Goal: Information Seeking & Learning: Learn about a topic

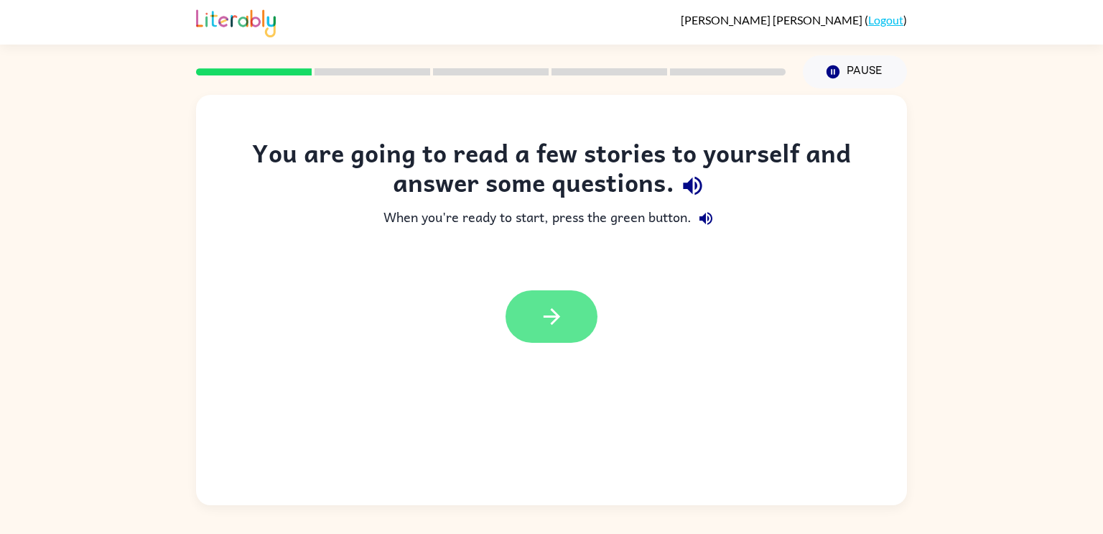
click at [549, 313] on icon "button" at bounding box center [551, 316] width 25 height 25
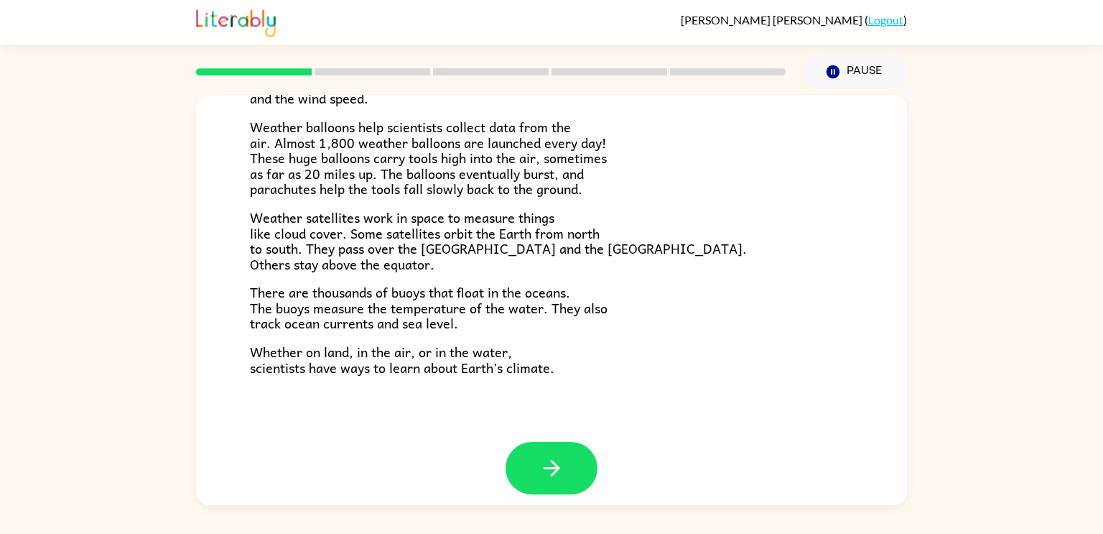
scroll to position [401, 0]
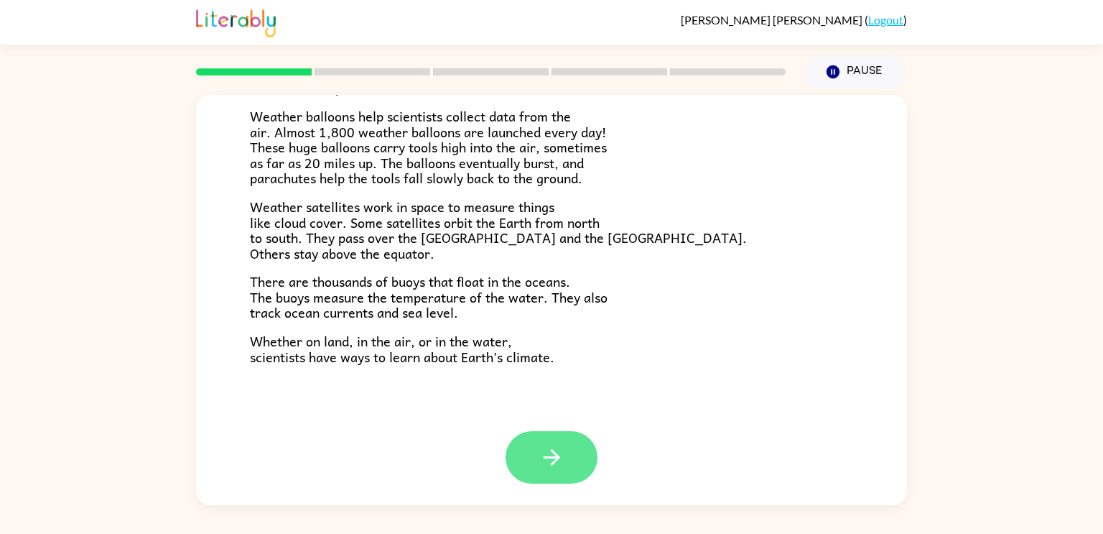
click at [527, 464] on button "button" at bounding box center [552, 457] width 92 height 52
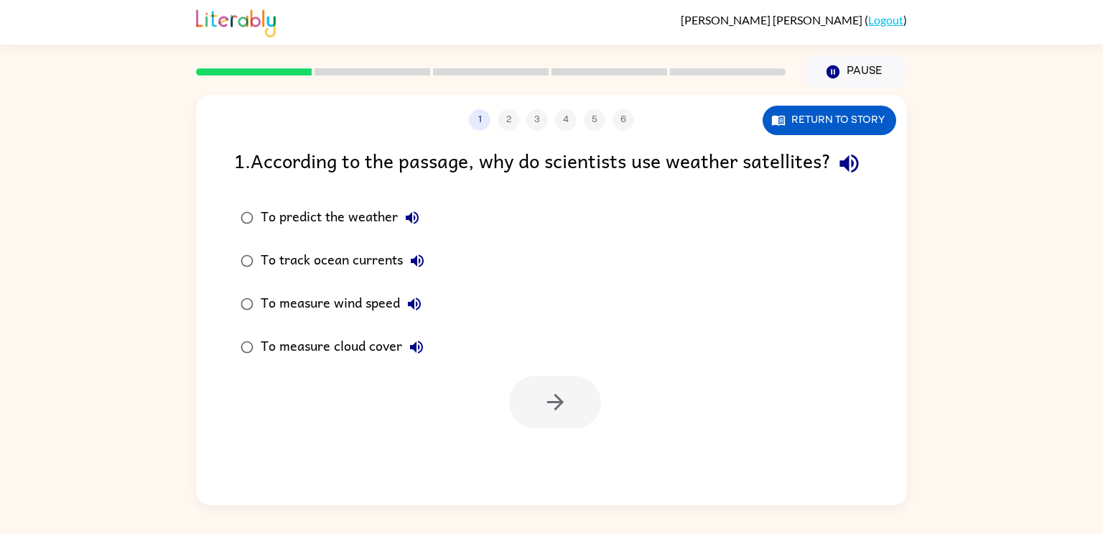
scroll to position [0, 0]
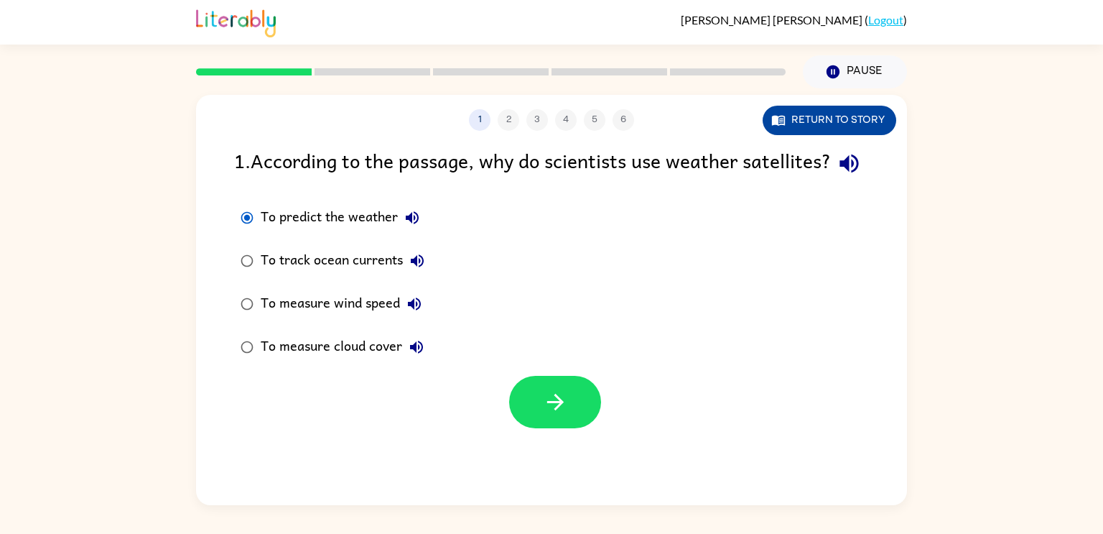
click at [853, 124] on button "Return to story" at bounding box center [830, 120] width 134 height 29
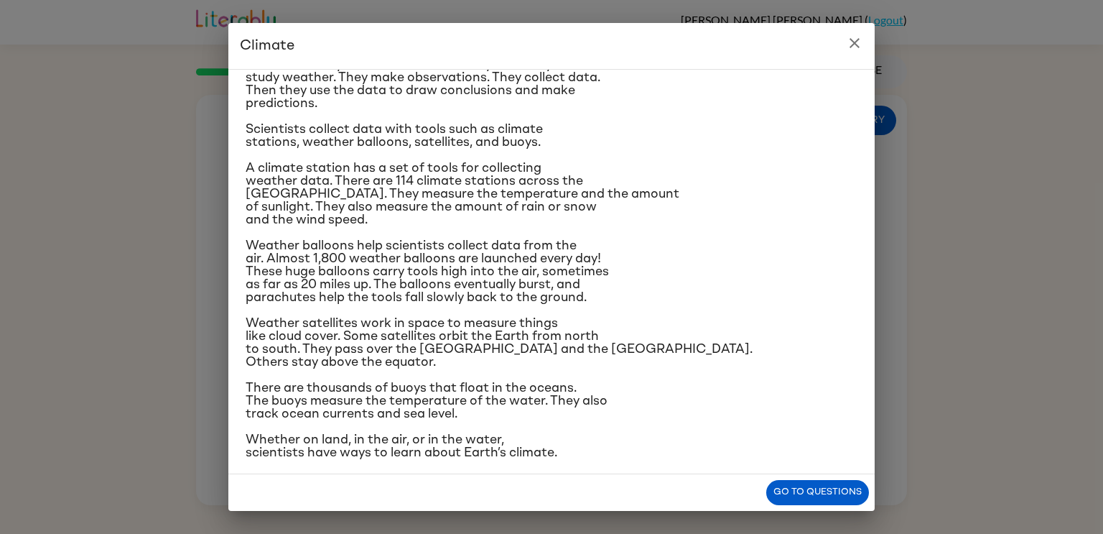
scroll to position [136, 0]
click at [783, 493] on button "Go to questions" at bounding box center [817, 492] width 103 height 25
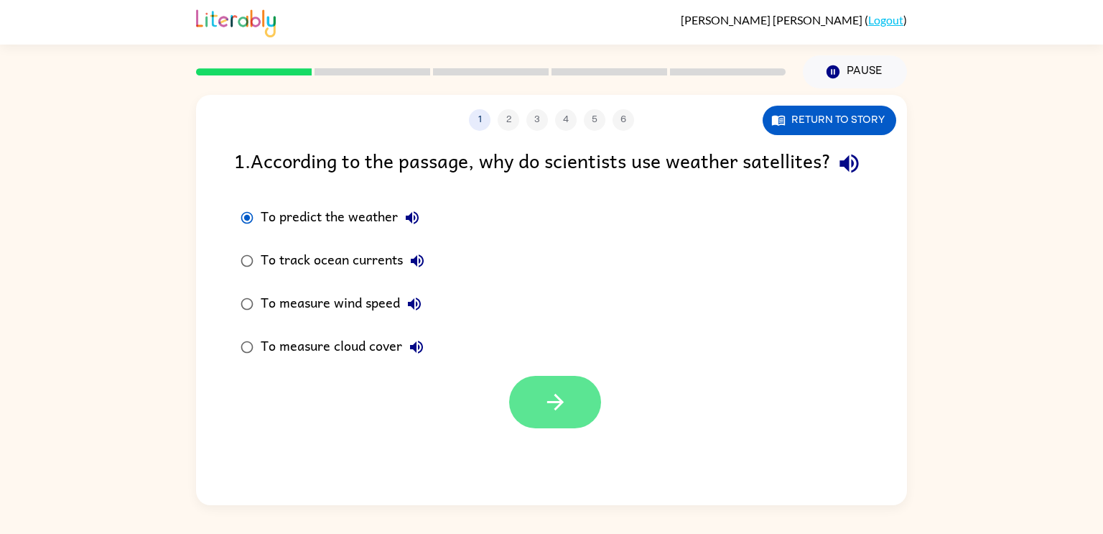
click at [555, 417] on button "button" at bounding box center [555, 402] width 92 height 52
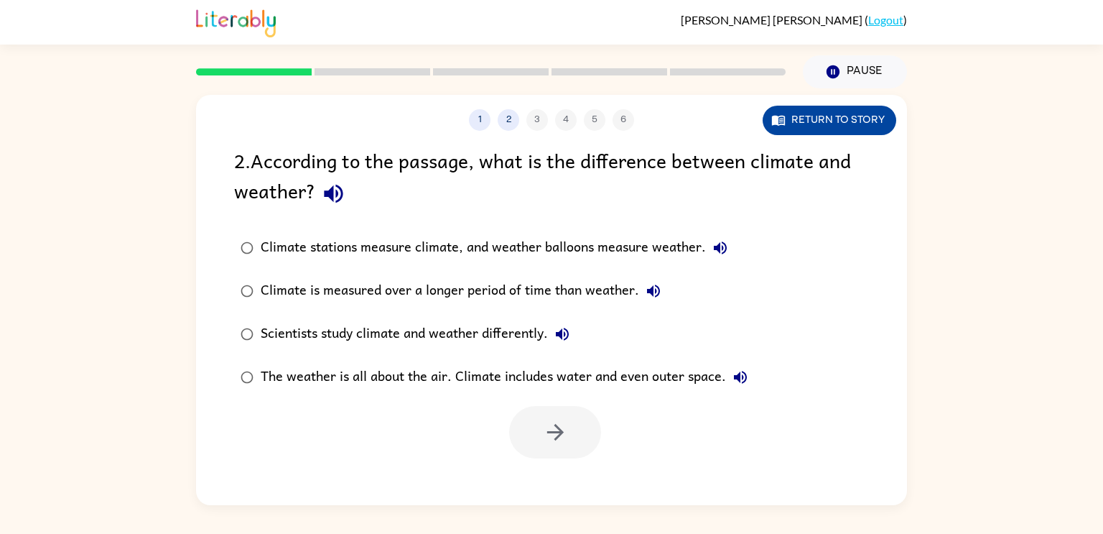
click at [802, 129] on button "Return to story" at bounding box center [830, 120] width 134 height 29
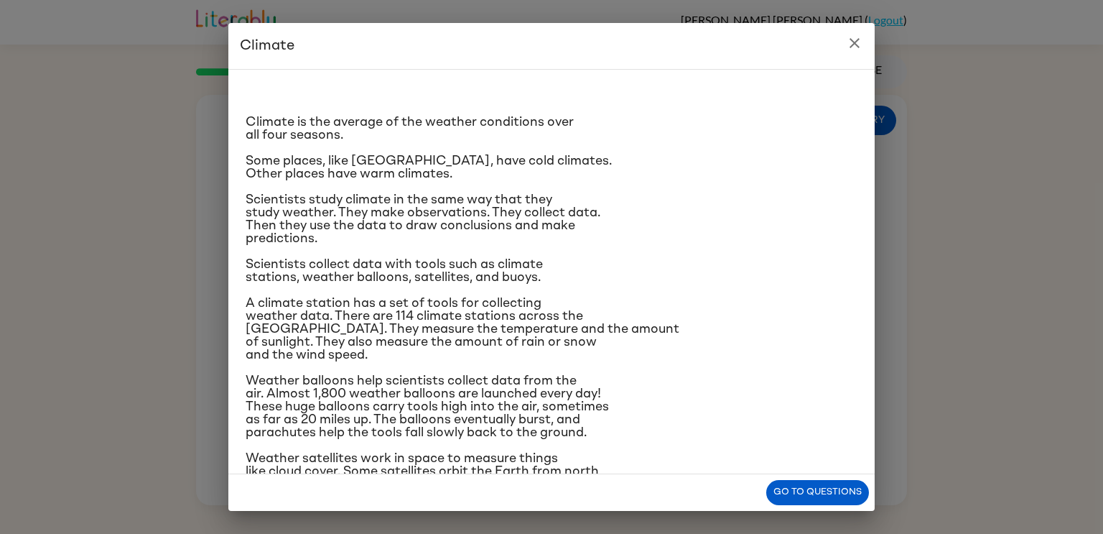
click at [853, 46] on icon "close" at bounding box center [854, 42] width 17 height 17
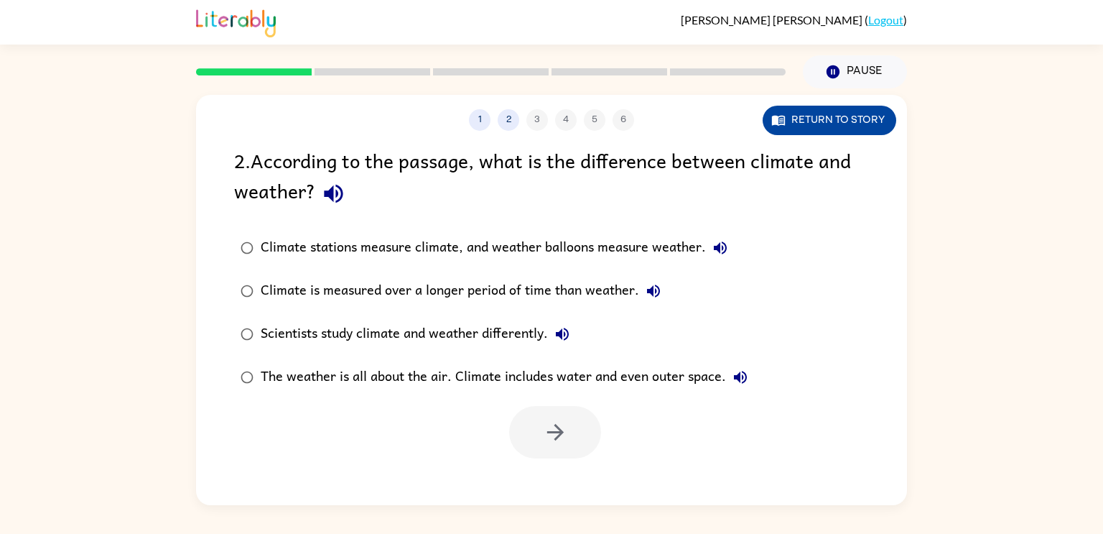
click at [773, 117] on icon "button" at bounding box center [778, 121] width 13 height 10
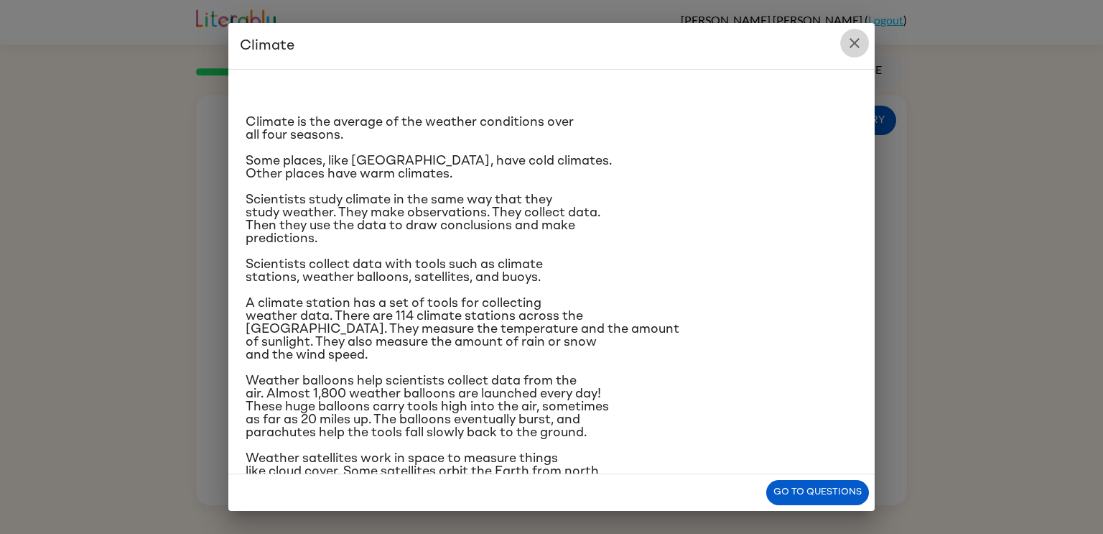
click at [850, 43] on icon "close" at bounding box center [854, 42] width 17 height 17
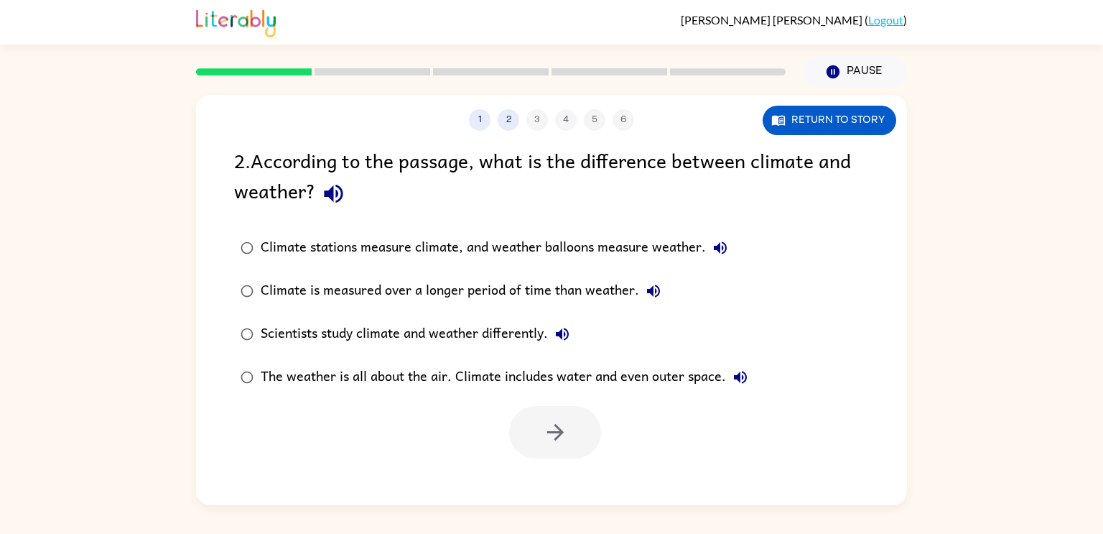
click at [446, 292] on div "Climate is measured over a longer period of time than weather." at bounding box center [464, 290] width 407 height 29
click at [552, 440] on icon "button" at bounding box center [555, 431] width 25 height 25
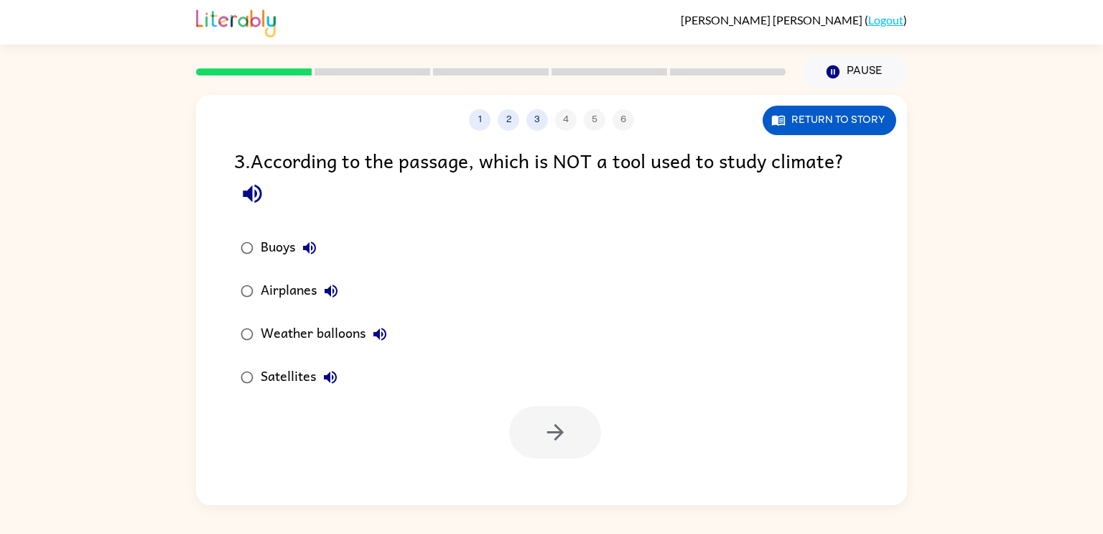
click at [301, 288] on div "Airplanes" at bounding box center [303, 290] width 85 height 29
click at [587, 427] on button "button" at bounding box center [555, 432] width 92 height 52
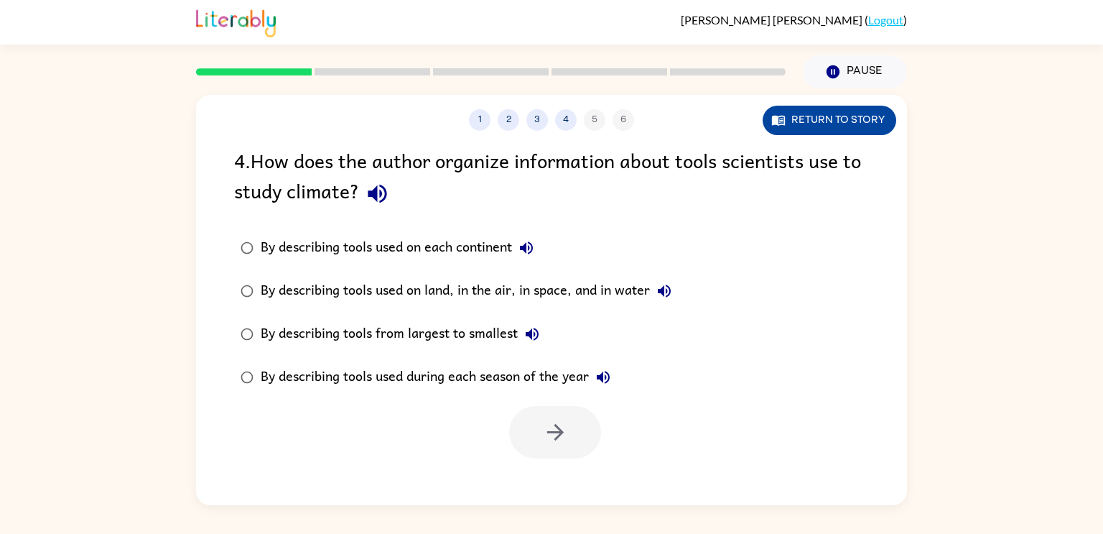
click at [800, 124] on button "Return to story" at bounding box center [830, 120] width 134 height 29
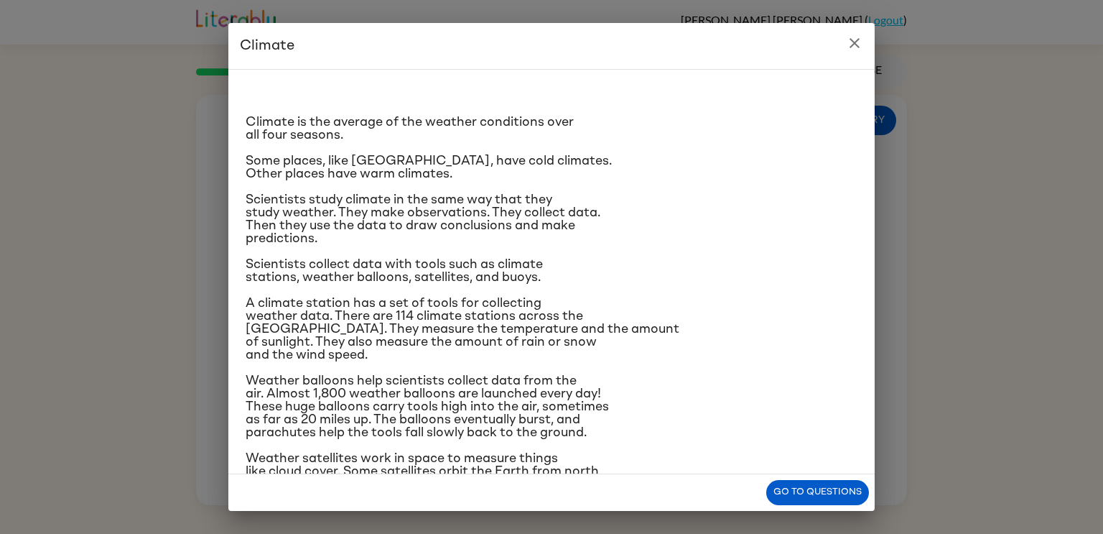
click at [850, 47] on icon "close" at bounding box center [854, 42] width 17 height 17
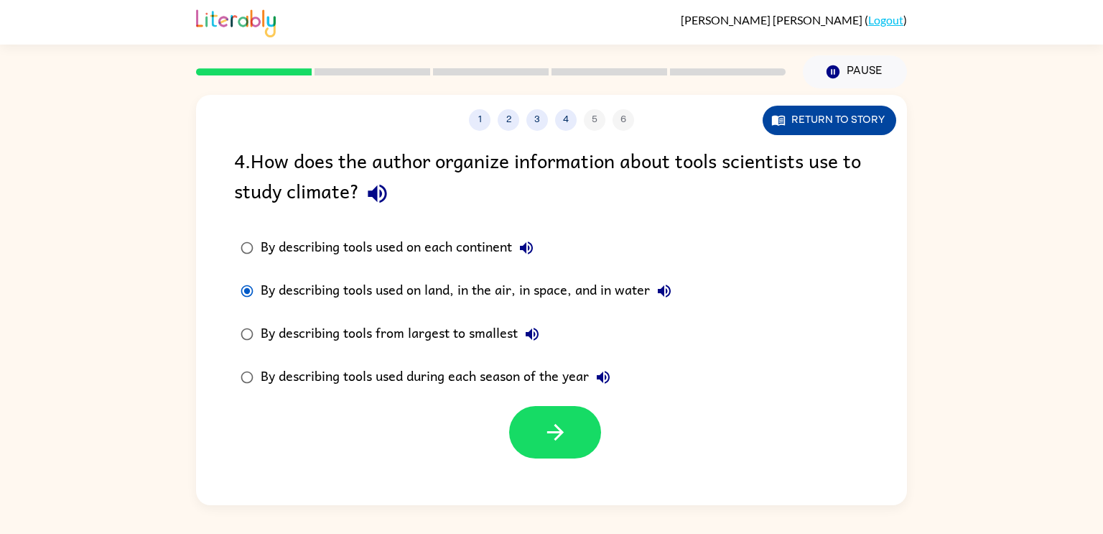
click at [869, 120] on button "Return to story" at bounding box center [830, 120] width 134 height 29
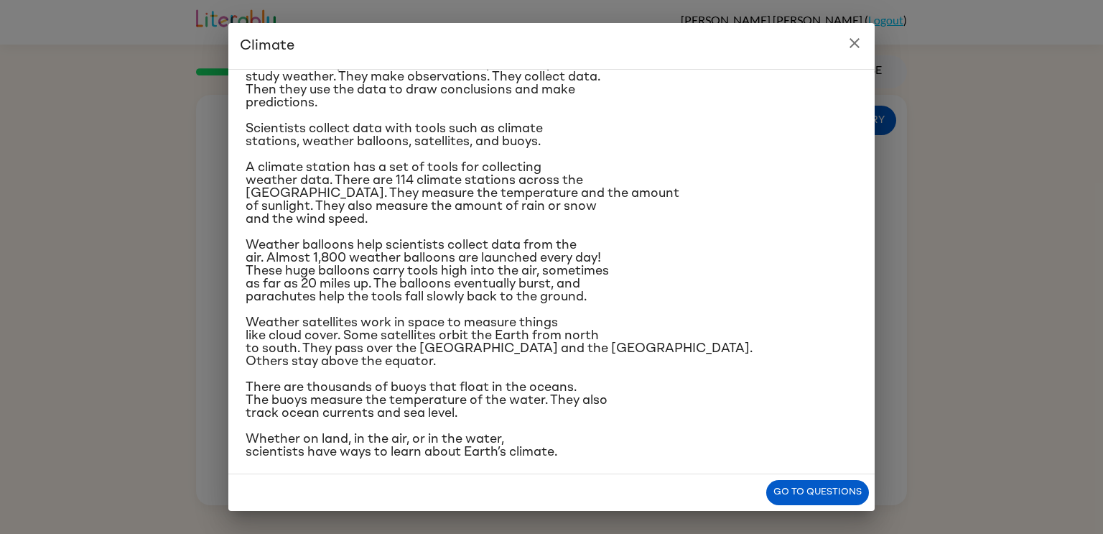
click at [852, 50] on icon "close" at bounding box center [854, 42] width 17 height 17
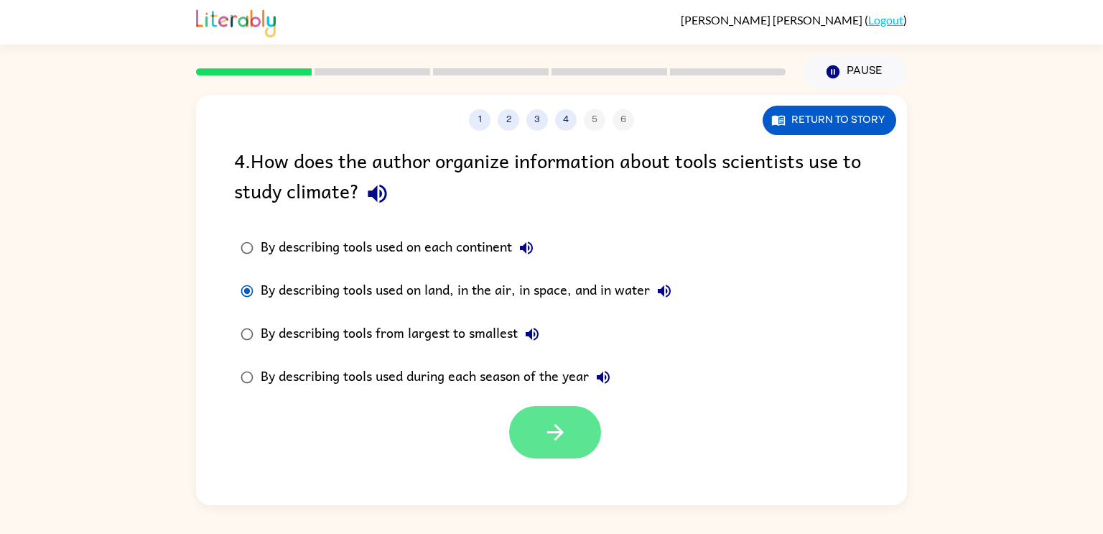
click at [550, 419] on button "button" at bounding box center [555, 432] width 92 height 52
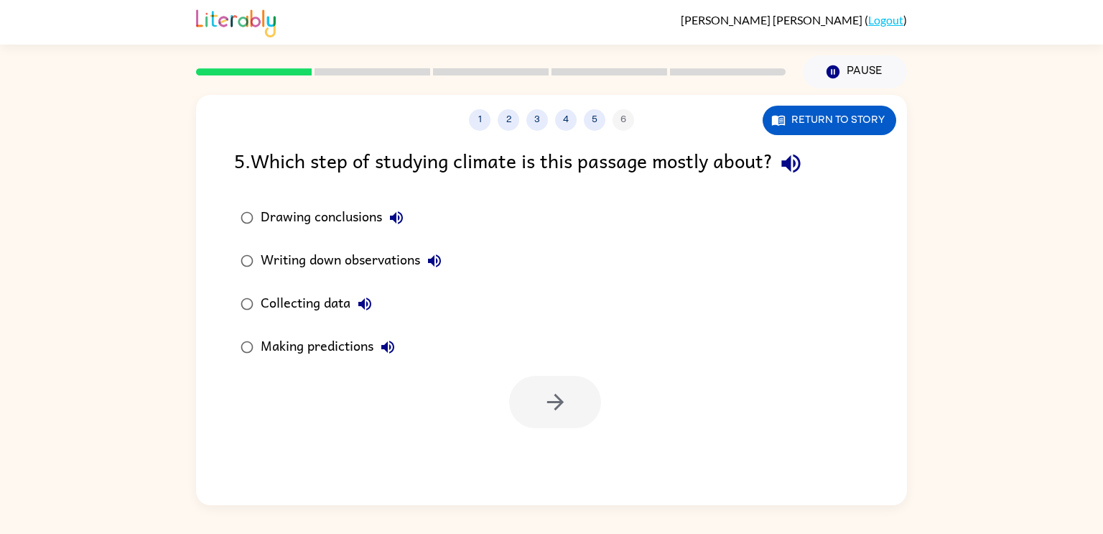
click at [320, 343] on div "Making predictions" at bounding box center [331, 346] width 141 height 29
click at [544, 394] on icon "button" at bounding box center [555, 401] width 25 height 25
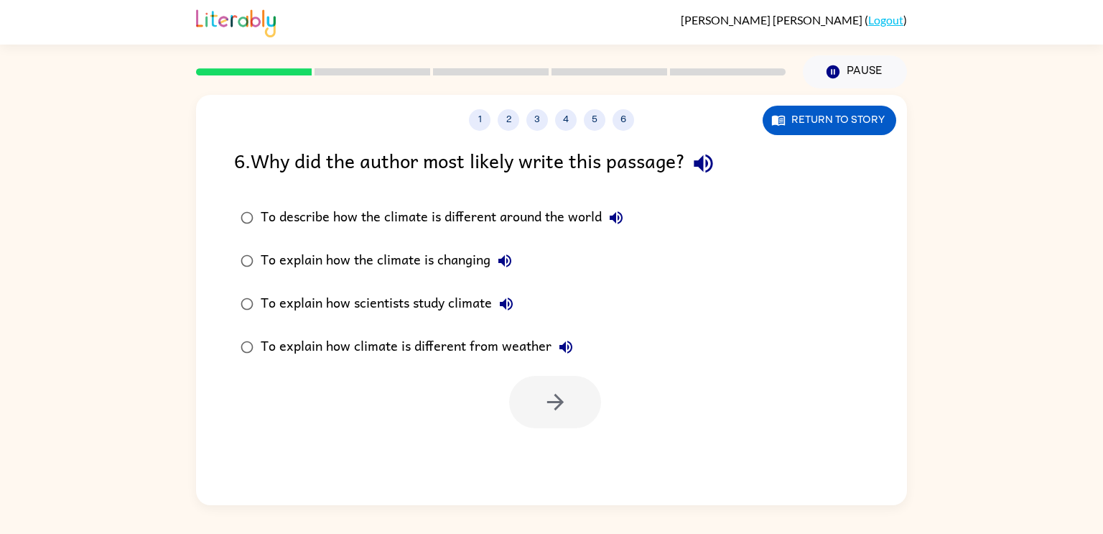
click at [544, 394] on div at bounding box center [555, 402] width 92 height 52
click at [345, 304] on div "To explain how scientists study climate" at bounding box center [391, 303] width 260 height 29
click at [582, 213] on div "To describe how the climate is different around the world" at bounding box center [446, 217] width 370 height 29
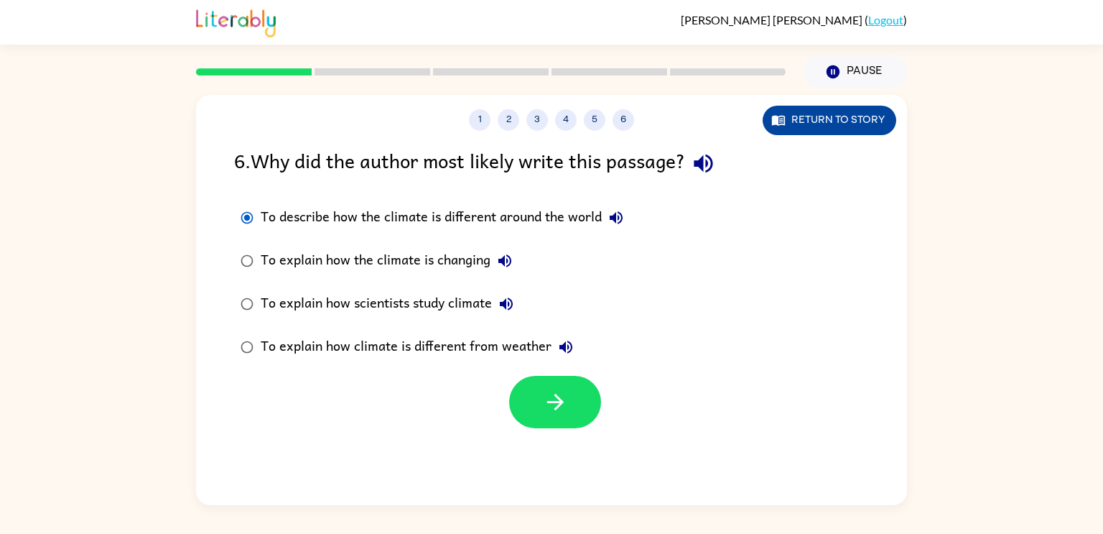
click at [806, 111] on button "Return to story" at bounding box center [830, 120] width 134 height 29
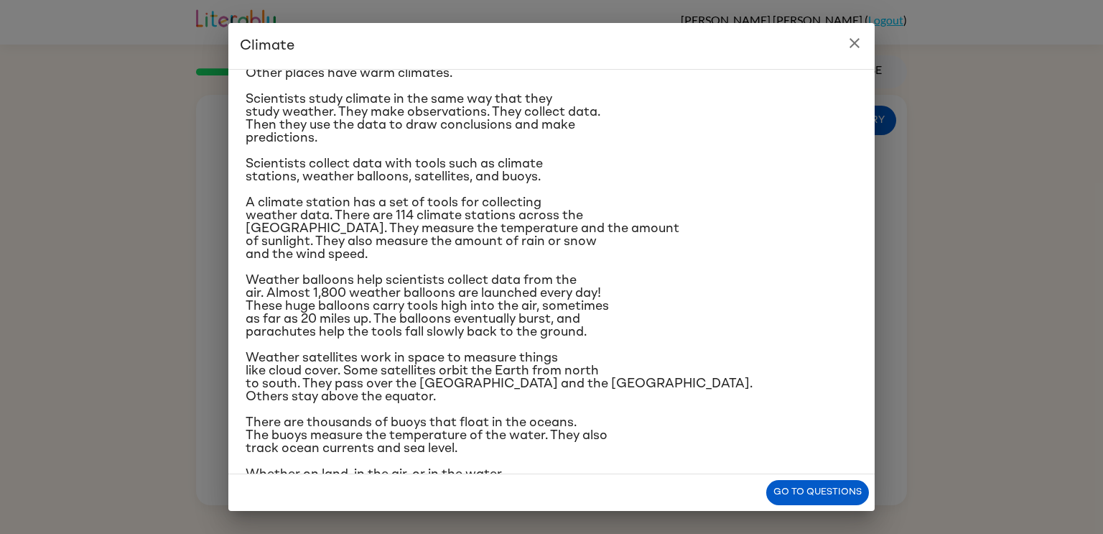
scroll to position [0, 0]
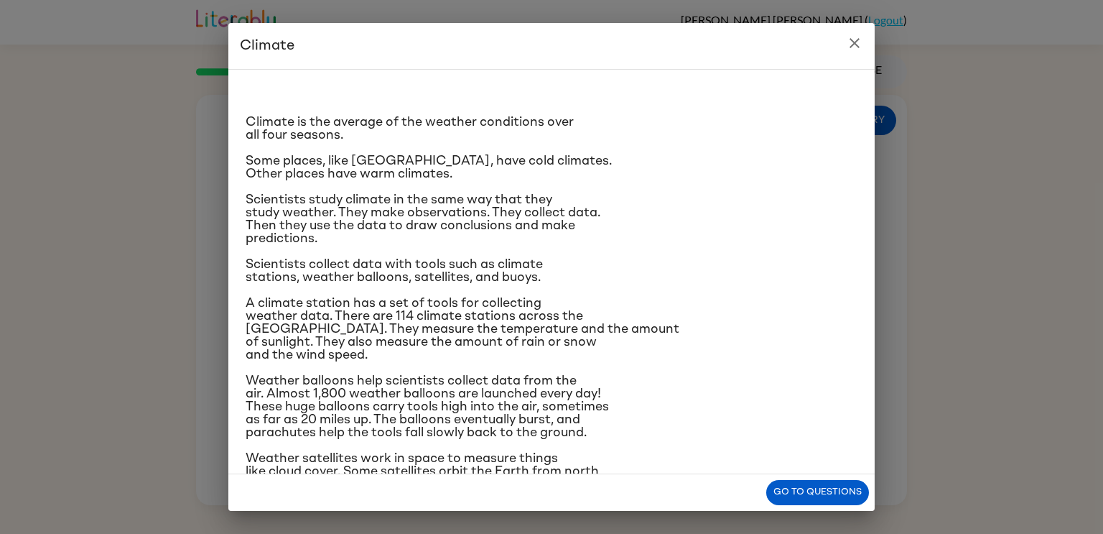
click at [855, 38] on icon "close" at bounding box center [854, 42] width 17 height 17
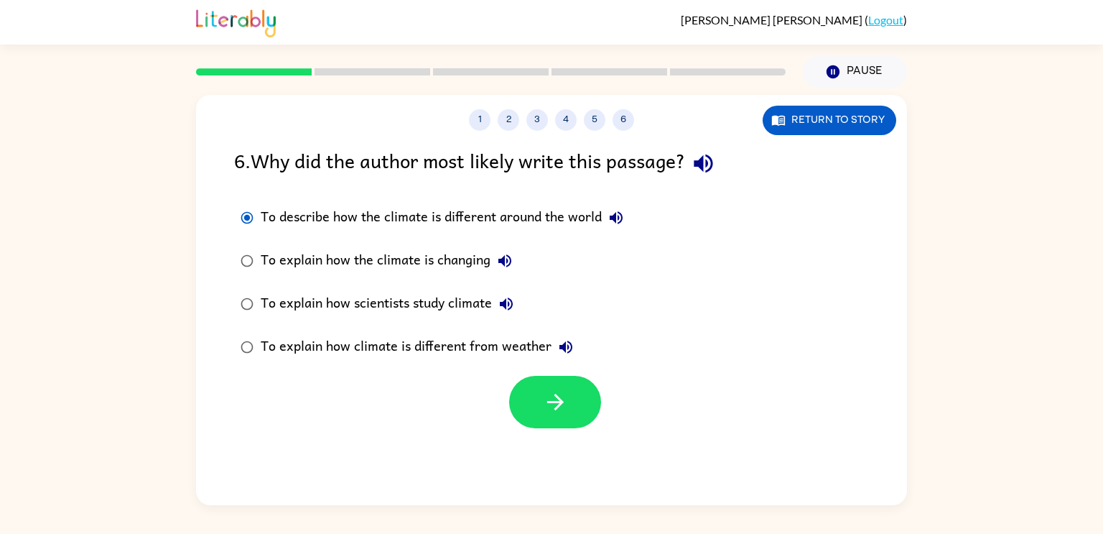
click at [401, 256] on div "To explain how the climate is changing" at bounding box center [390, 260] width 259 height 29
click at [541, 384] on button "button" at bounding box center [555, 402] width 92 height 52
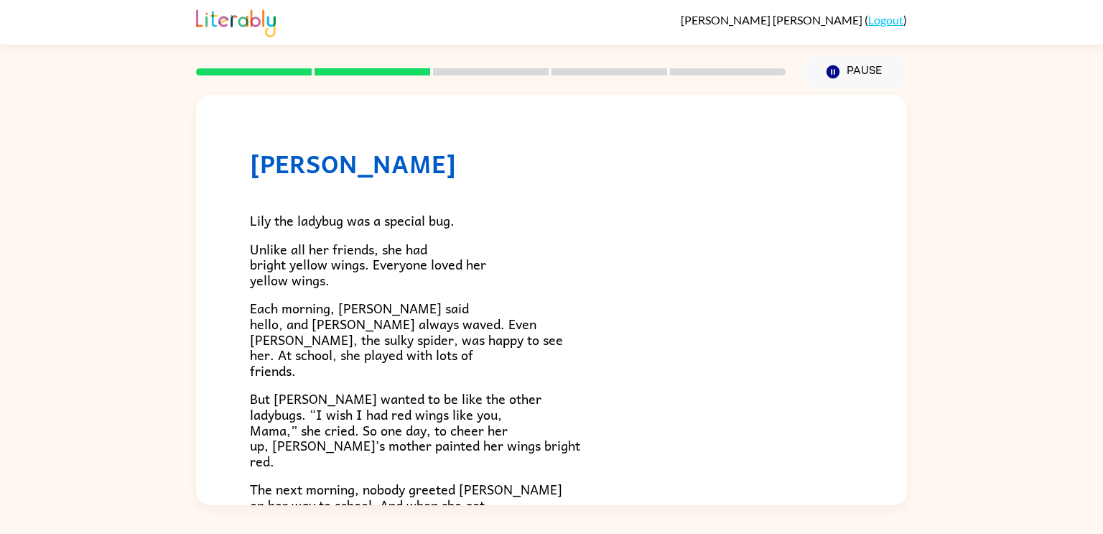
click at [541, 384] on div "Lily the ladybug was a special bug. Unlike all her friends, she had bright yell…" at bounding box center [551, 471] width 603 height 587
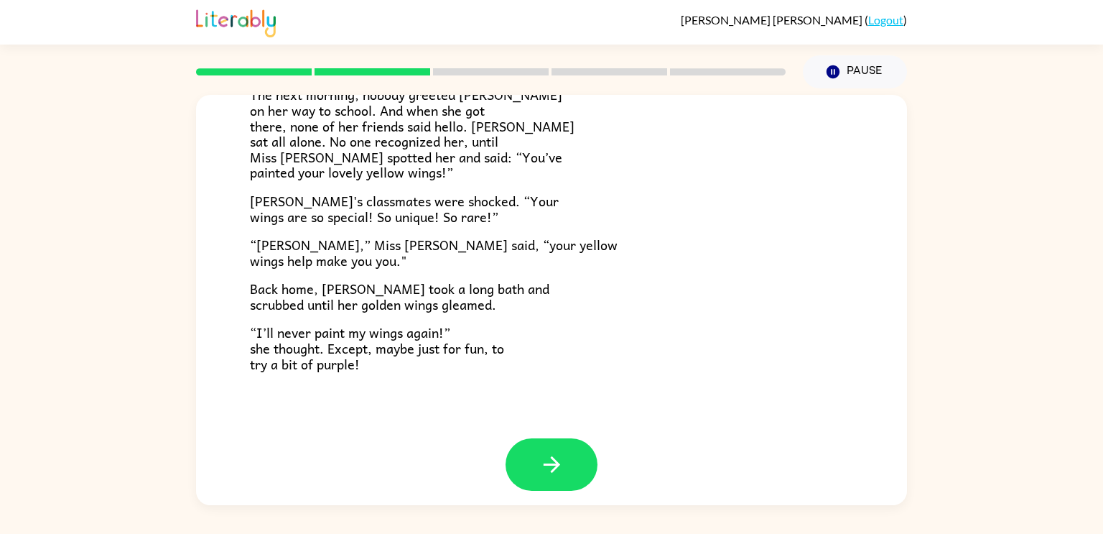
scroll to position [401, 0]
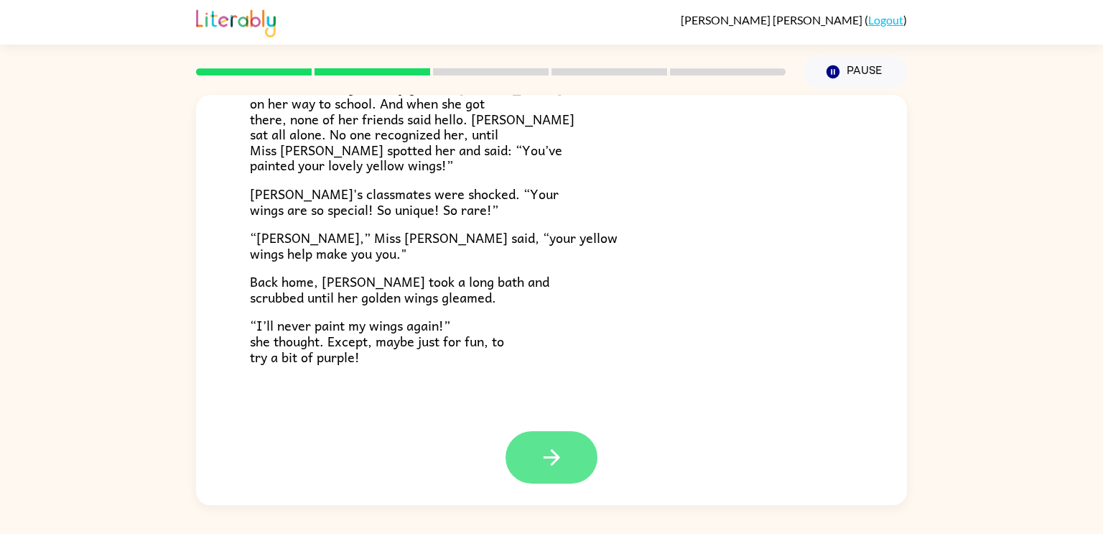
click at [549, 456] on icon "button" at bounding box center [551, 457] width 17 height 17
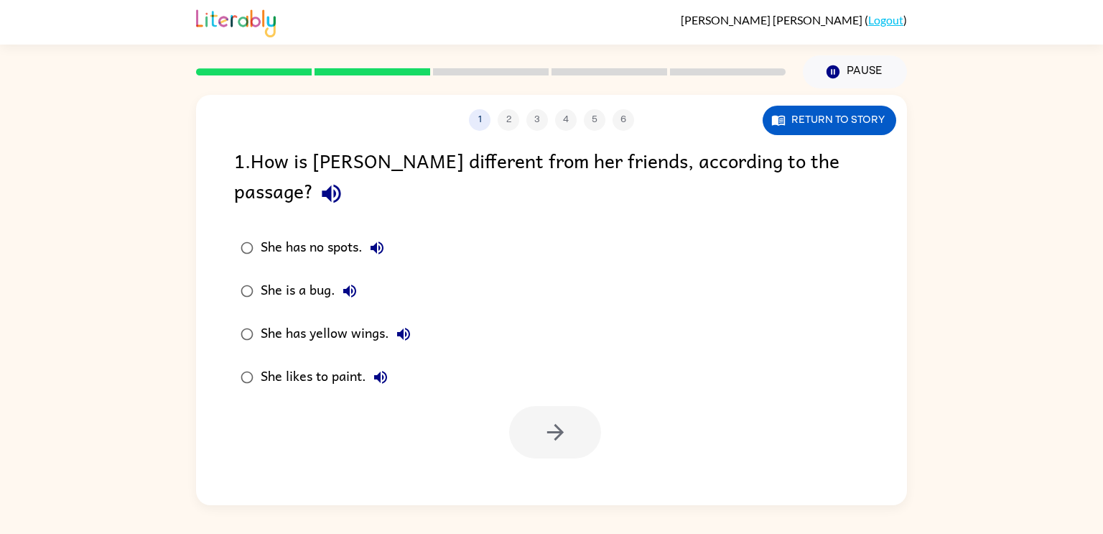
scroll to position [0, 0]
click at [263, 320] on div "She has yellow wings." at bounding box center [339, 334] width 157 height 29
click at [548, 421] on button "button" at bounding box center [555, 432] width 92 height 52
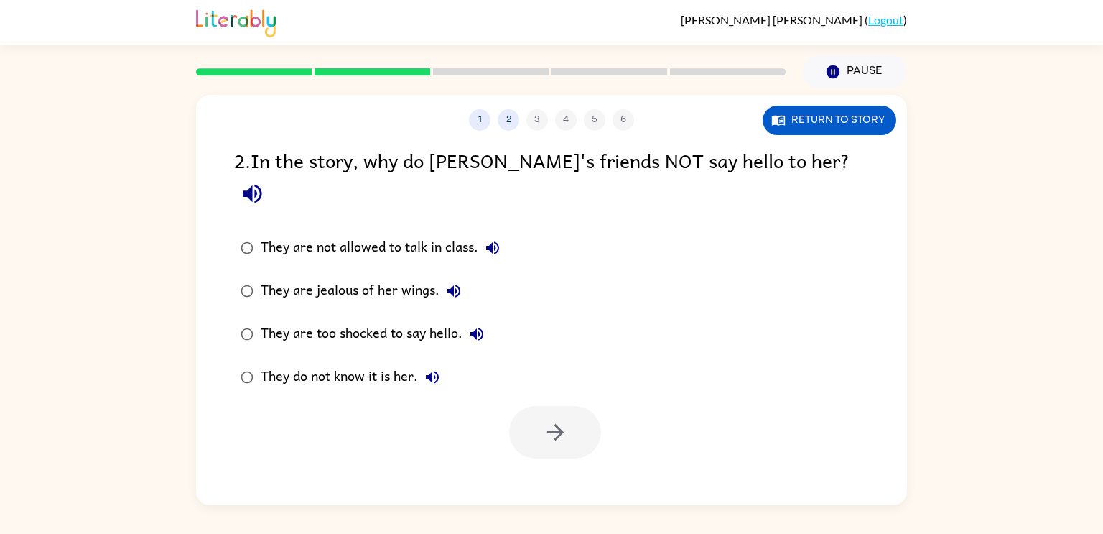
click at [311, 363] on div "They do not know it is her." at bounding box center [354, 377] width 186 height 29
click at [564, 419] on icon "button" at bounding box center [555, 431] width 25 height 25
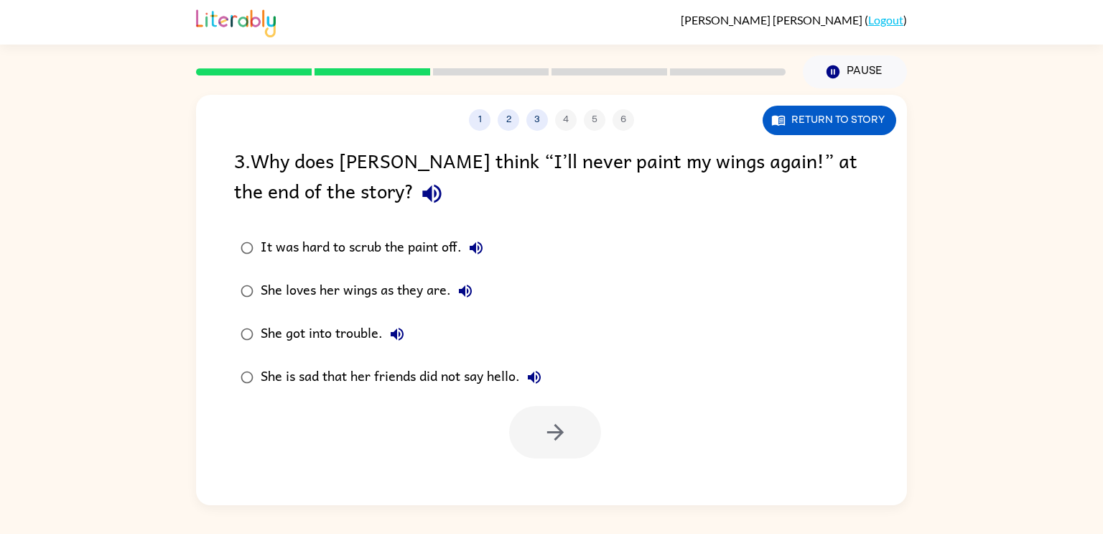
click at [347, 289] on div "She loves her wings as they are." at bounding box center [370, 290] width 219 height 29
click at [588, 443] on button "button" at bounding box center [555, 432] width 92 height 52
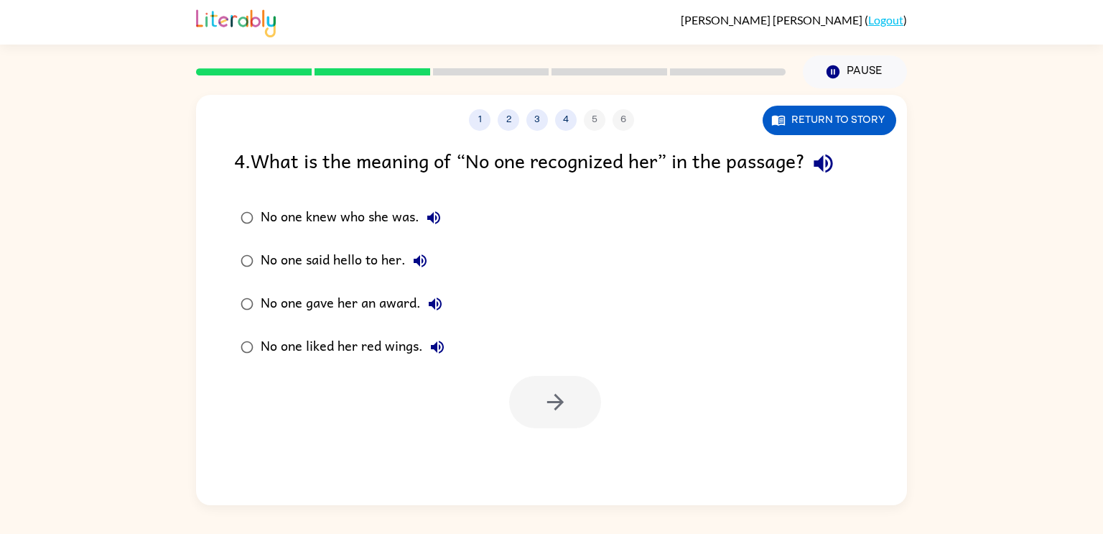
click at [368, 218] on div "No one knew who she was." at bounding box center [354, 217] width 187 height 29
click at [526, 391] on button "button" at bounding box center [555, 402] width 92 height 52
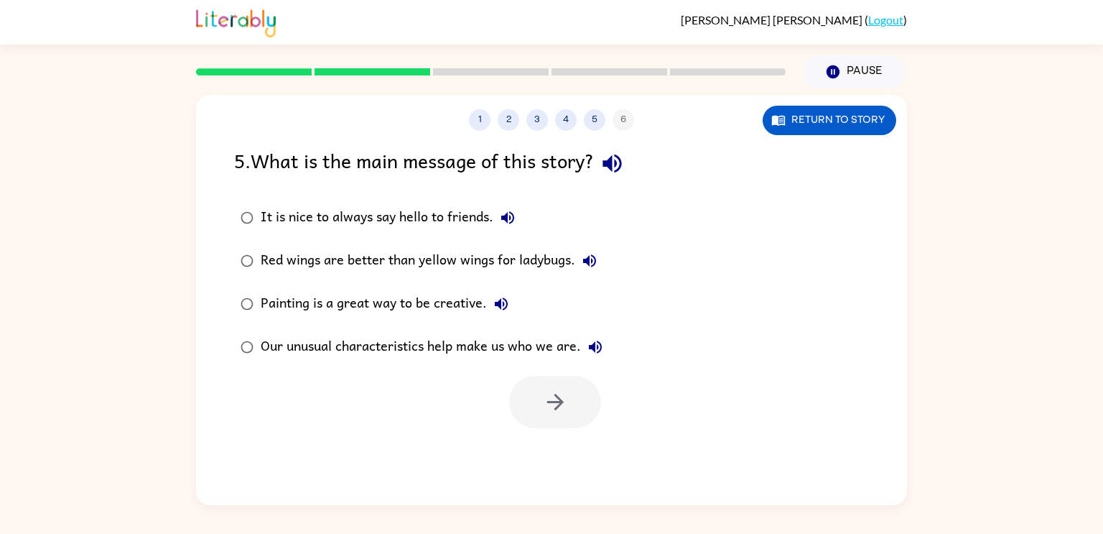
click at [344, 348] on div "Our unusual characteristics help make us who we are." at bounding box center [435, 346] width 349 height 29
click at [576, 411] on button "button" at bounding box center [555, 402] width 92 height 52
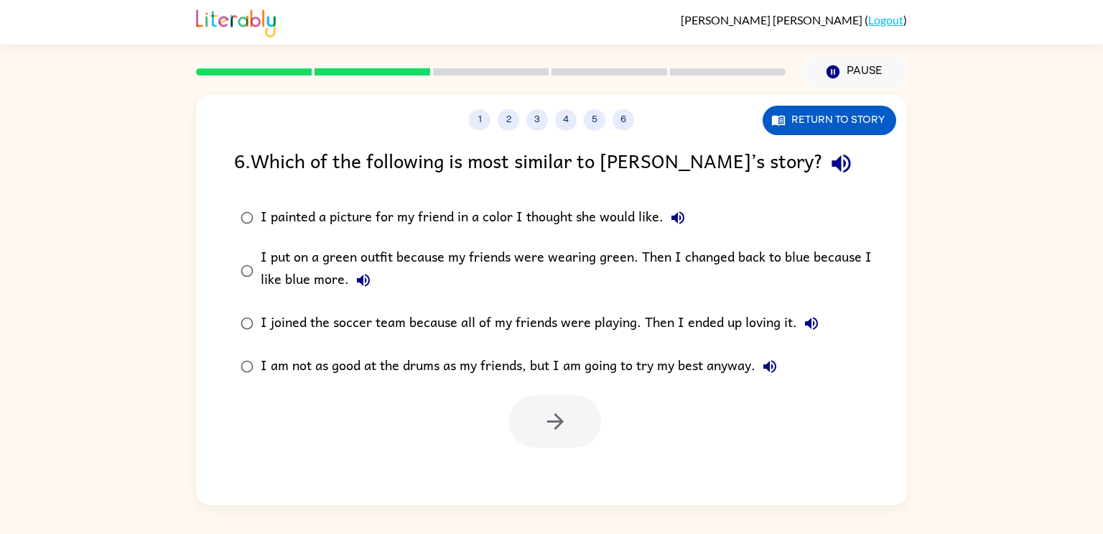
click at [610, 252] on div "I put on a green outfit because my friends were wearing green. Then I changed b…" at bounding box center [575, 270] width 628 height 48
click at [569, 416] on button "button" at bounding box center [555, 421] width 92 height 52
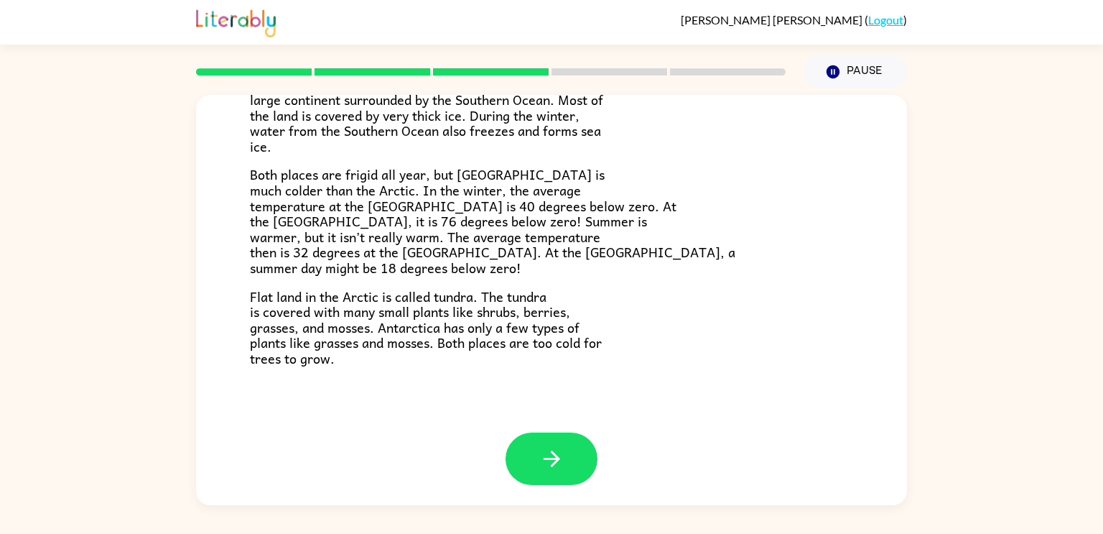
scroll to position [303, 0]
click at [564, 442] on button "button" at bounding box center [552, 457] width 92 height 52
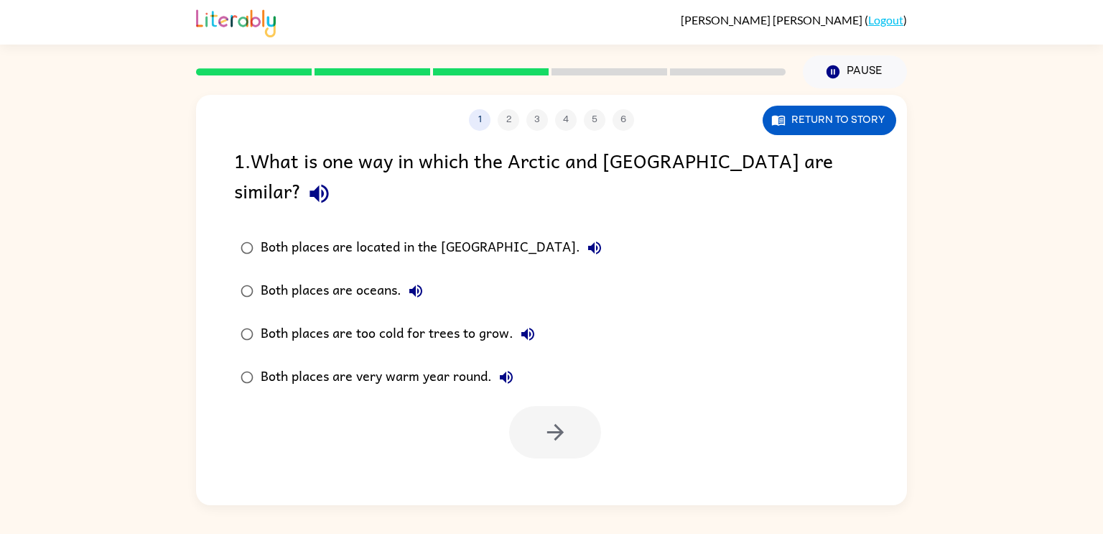
click at [294, 320] on div "Both places are too cold for trees to grow." at bounding box center [402, 334] width 282 height 29
click at [547, 419] on icon "button" at bounding box center [555, 431] width 25 height 25
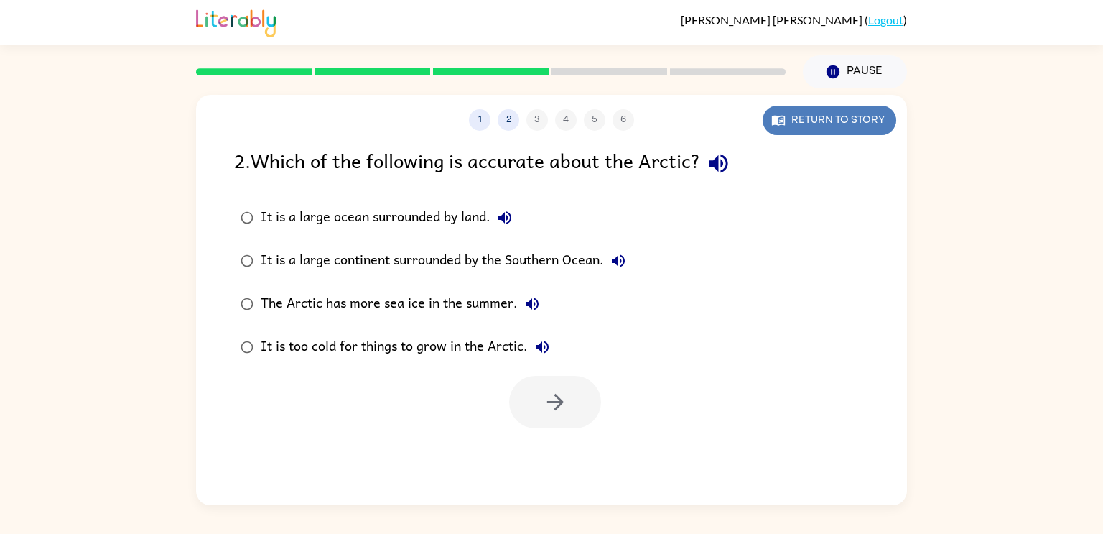
click at [874, 118] on button "Return to story" at bounding box center [830, 120] width 134 height 29
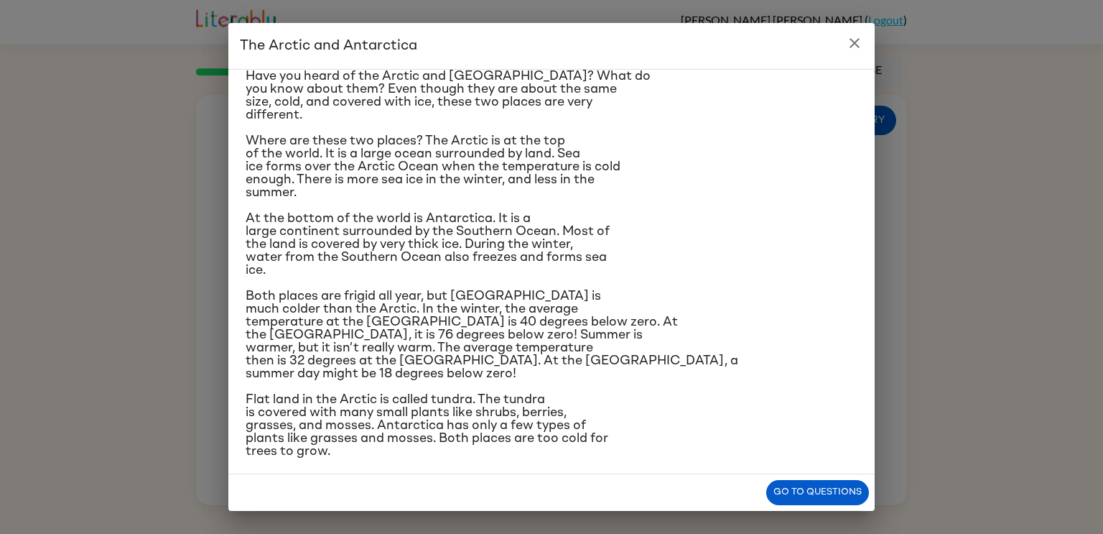
scroll to position [40, 0]
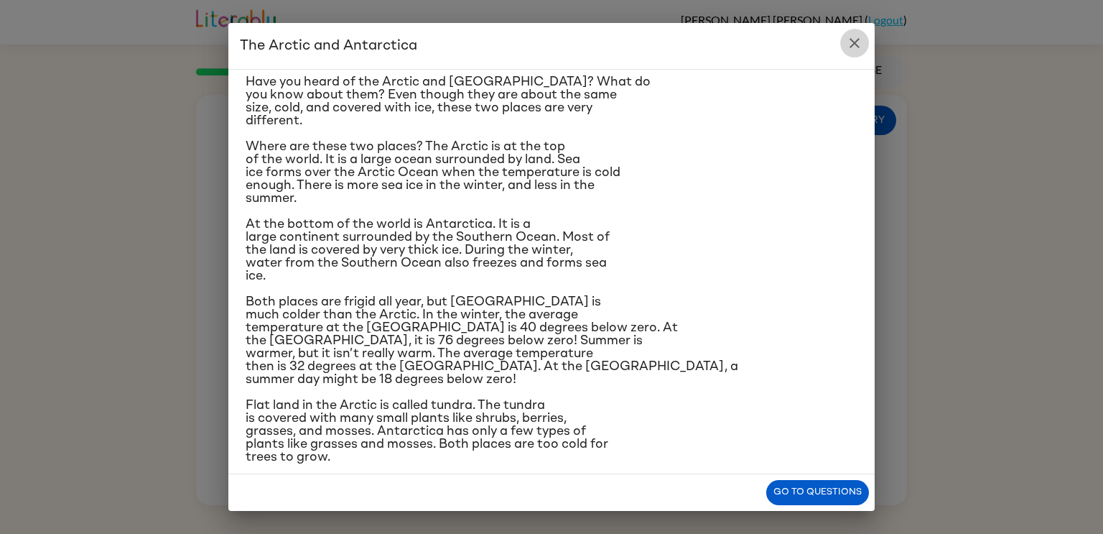
click at [854, 43] on icon "close" at bounding box center [855, 43] width 10 height 10
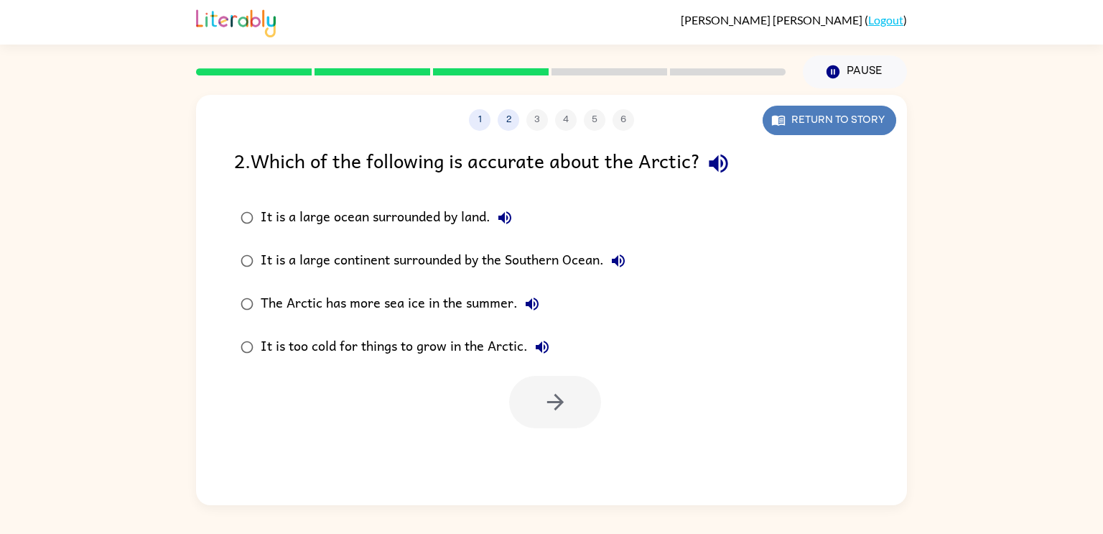
click at [836, 116] on button "Return to story" at bounding box center [830, 120] width 134 height 29
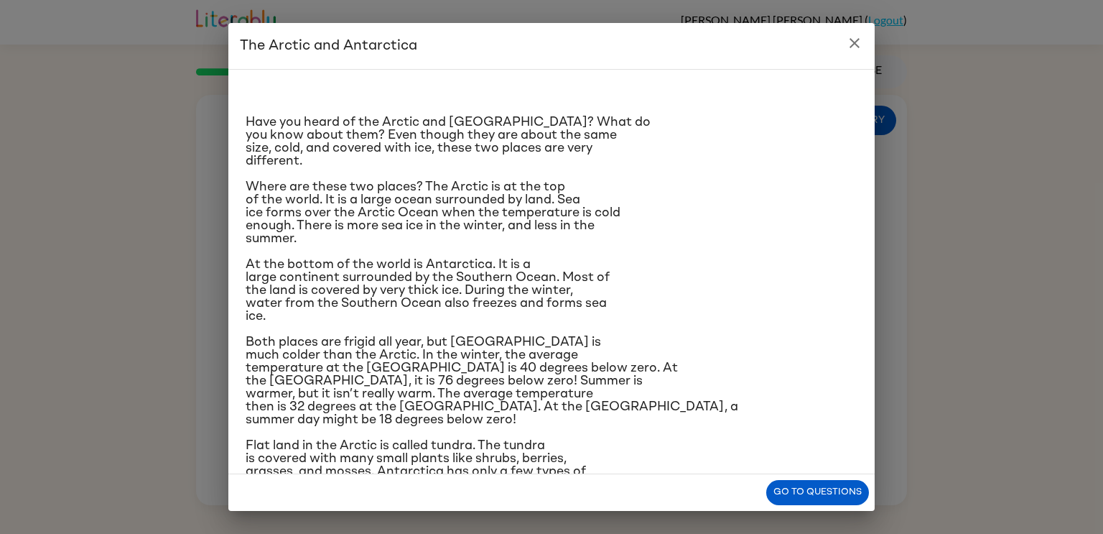
click at [859, 37] on icon "close" at bounding box center [854, 42] width 17 height 17
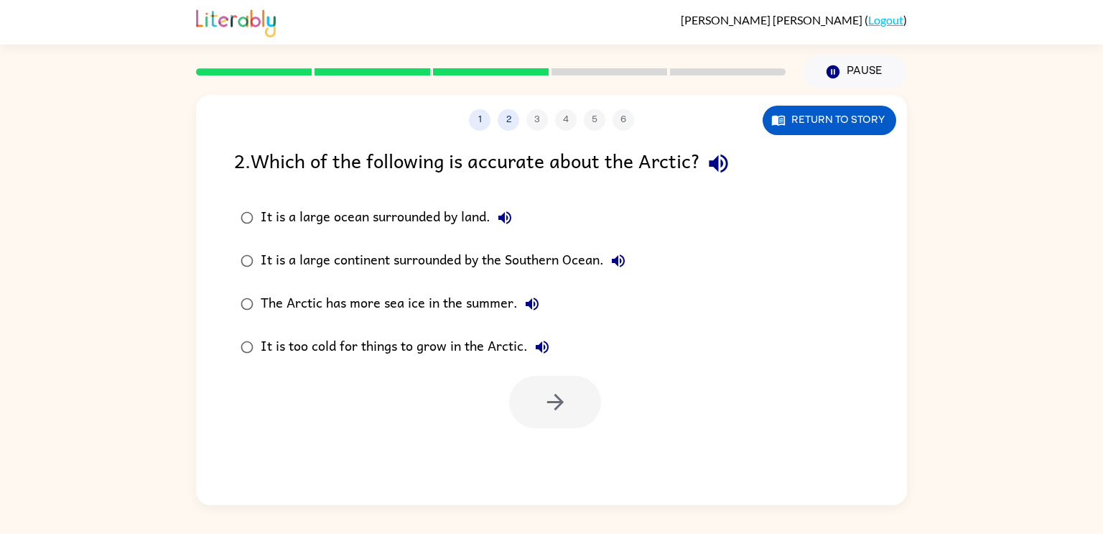
click at [468, 213] on div "It is a large ocean surrounded by land." at bounding box center [390, 217] width 259 height 29
click at [543, 259] on div "It is a large continent surrounded by the Southern Ocean." at bounding box center [447, 260] width 372 height 29
click at [546, 392] on icon "button" at bounding box center [555, 401] width 25 height 25
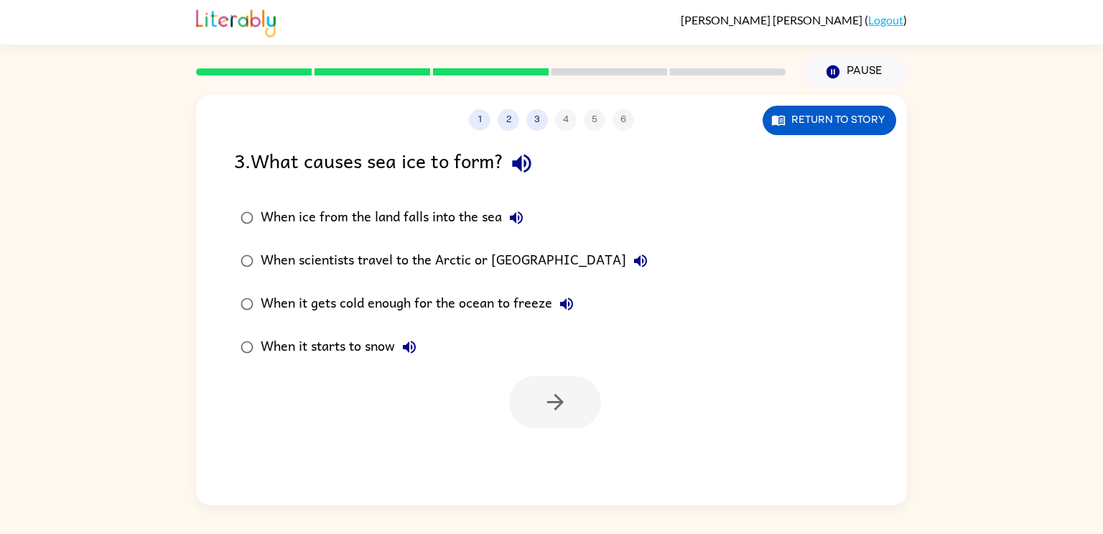
click at [450, 301] on div "When it gets cold enough for the ocean to freeze" at bounding box center [421, 303] width 320 height 29
click at [531, 406] on button "button" at bounding box center [555, 402] width 92 height 52
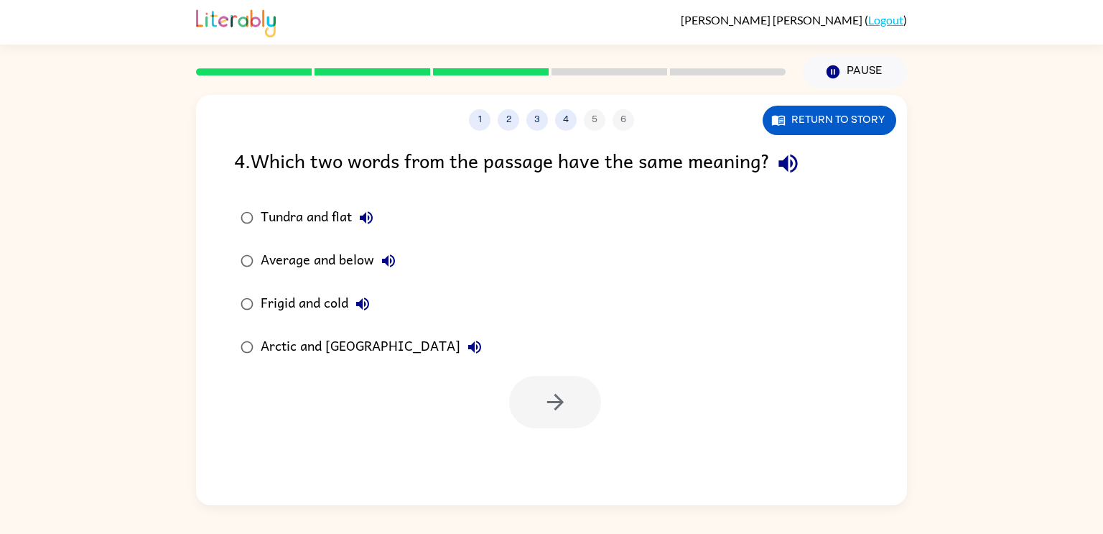
click at [347, 301] on div "Frigid and cold" at bounding box center [319, 303] width 116 height 29
click at [366, 301] on icon "button" at bounding box center [362, 303] width 17 height 17
click at [366, 306] on icon "button" at bounding box center [362, 303] width 17 height 17
click at [547, 405] on icon "button" at bounding box center [555, 401] width 25 height 25
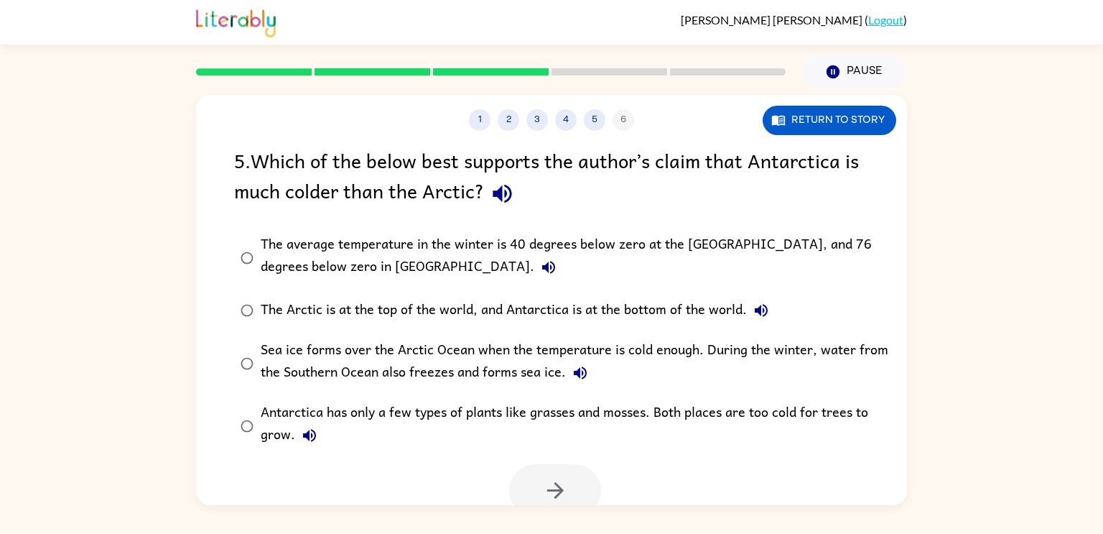
click at [464, 308] on div "The Arctic is at the top of the world, and Antarctica is at the bottom of the w…" at bounding box center [518, 310] width 515 height 29
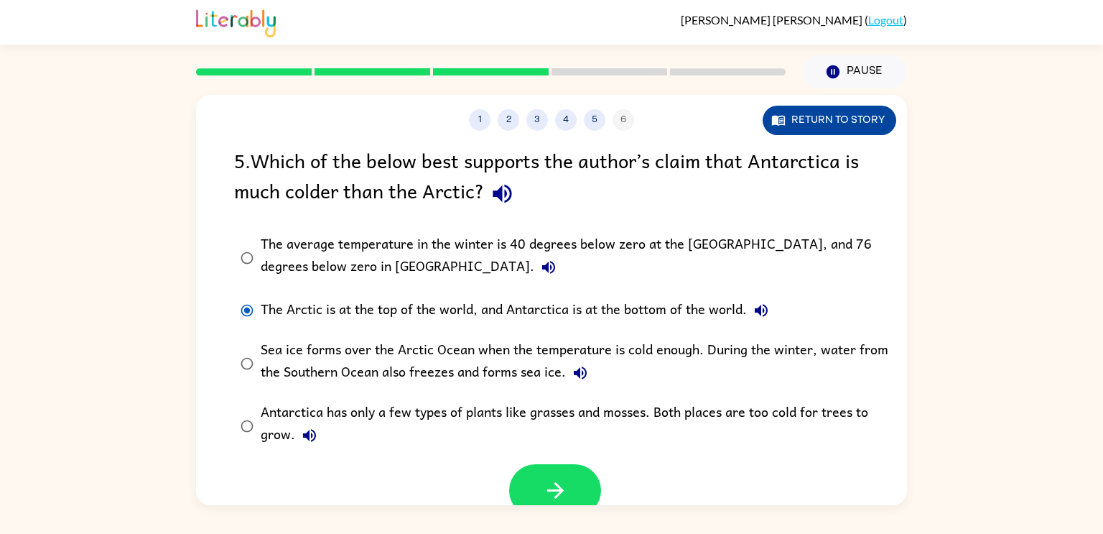
click at [819, 131] on button "Return to story" at bounding box center [830, 120] width 134 height 29
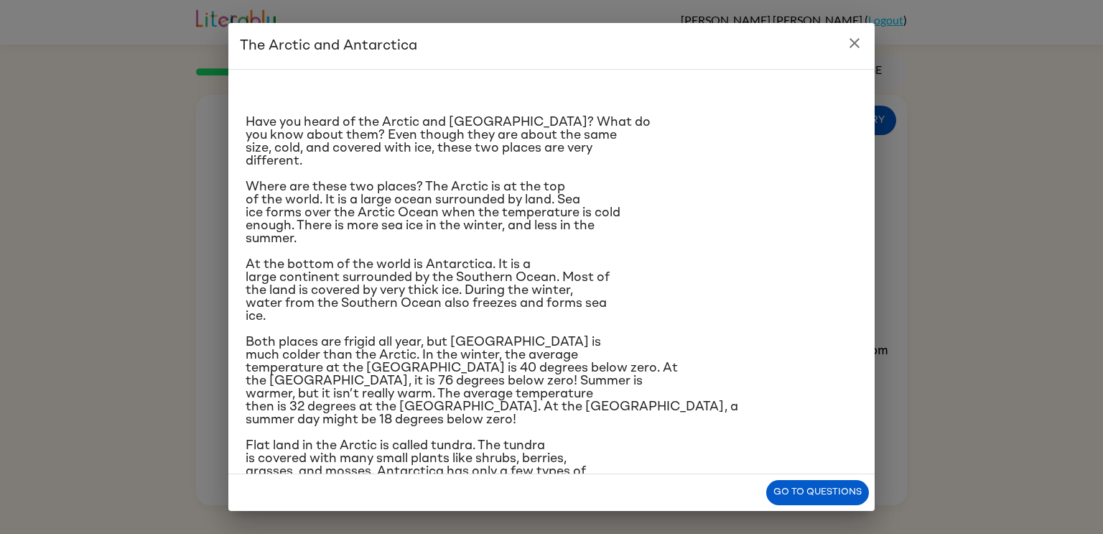
click at [852, 45] on icon "close" at bounding box center [855, 43] width 10 height 10
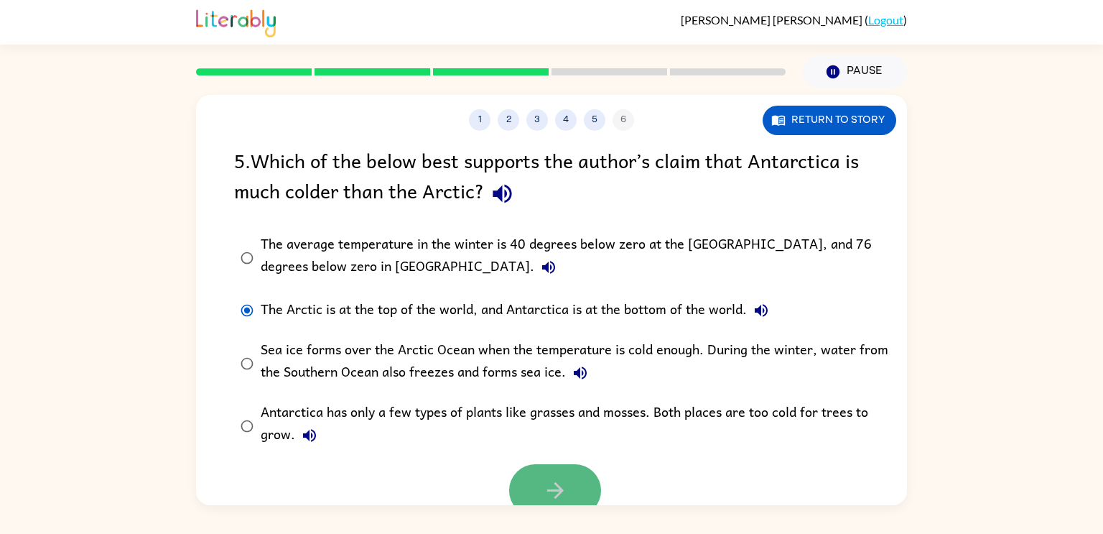
click at [567, 496] on icon "button" at bounding box center [555, 490] width 25 height 25
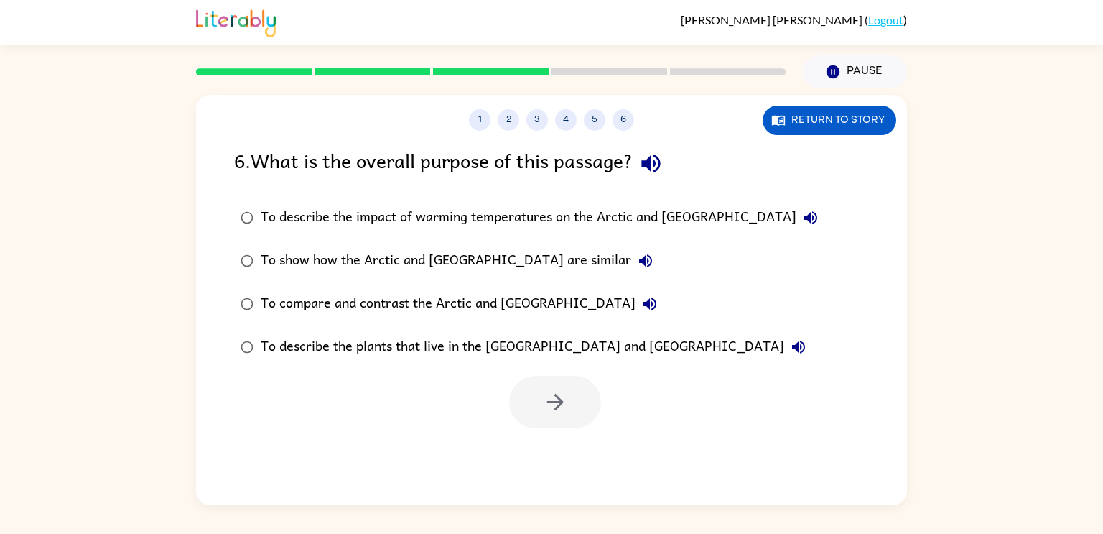
click at [429, 299] on div "To compare and contrast the Arctic and [GEOGRAPHIC_DATA]" at bounding box center [463, 303] width 404 height 29
click at [560, 402] on icon "button" at bounding box center [555, 402] width 17 height 17
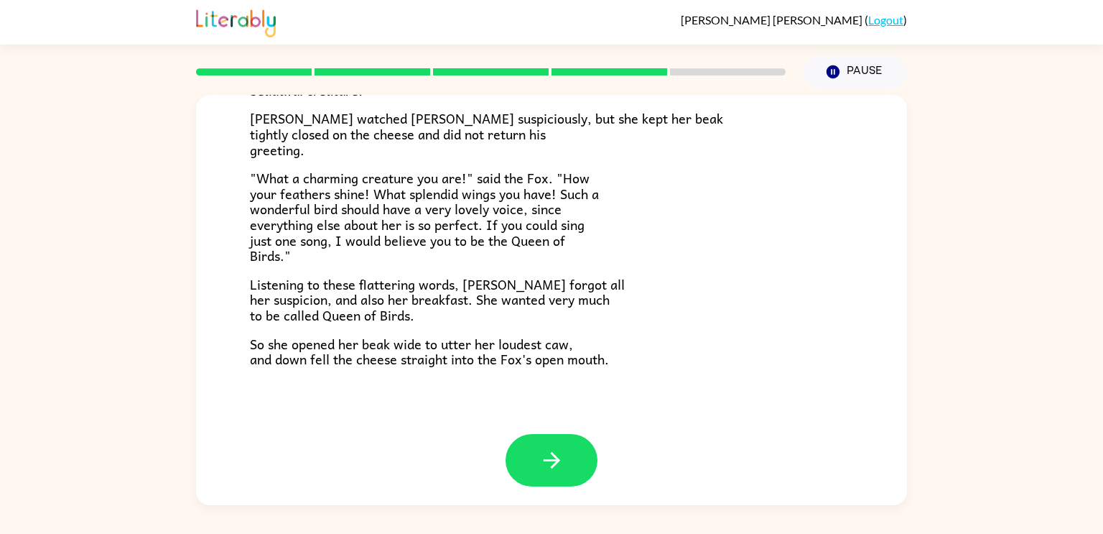
scroll to position [282, 0]
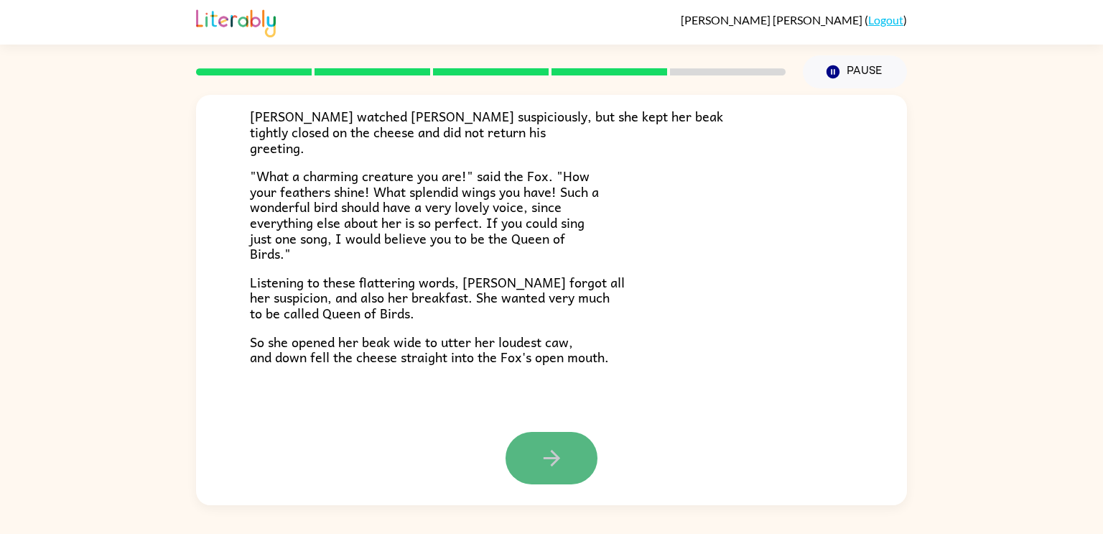
click at [561, 450] on icon "button" at bounding box center [551, 457] width 25 height 25
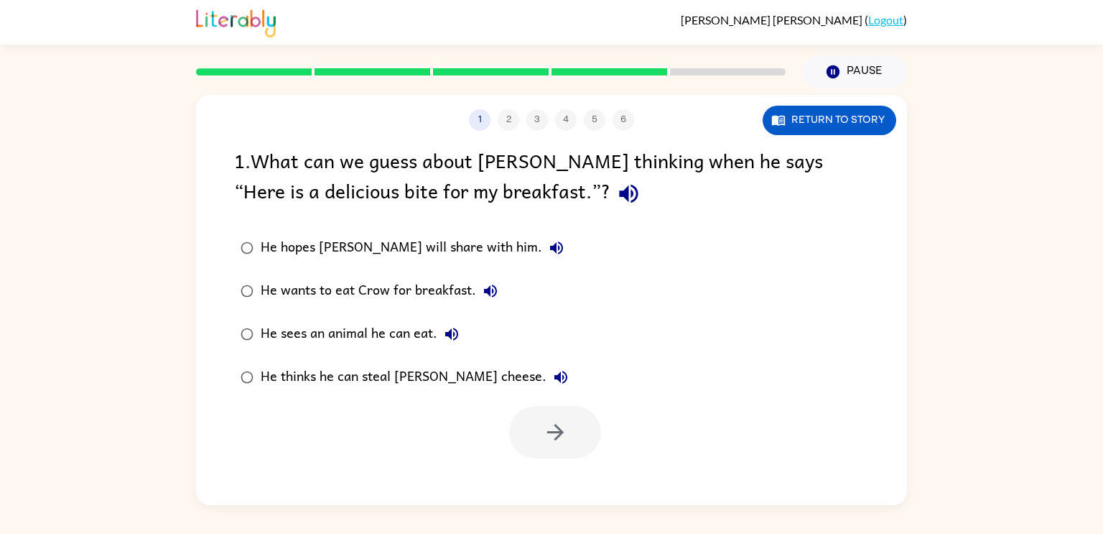
click at [311, 286] on div "He wants to eat Crow for breakfast." at bounding box center [383, 290] width 244 height 29
click at [564, 428] on icon "button" at bounding box center [555, 431] width 25 height 25
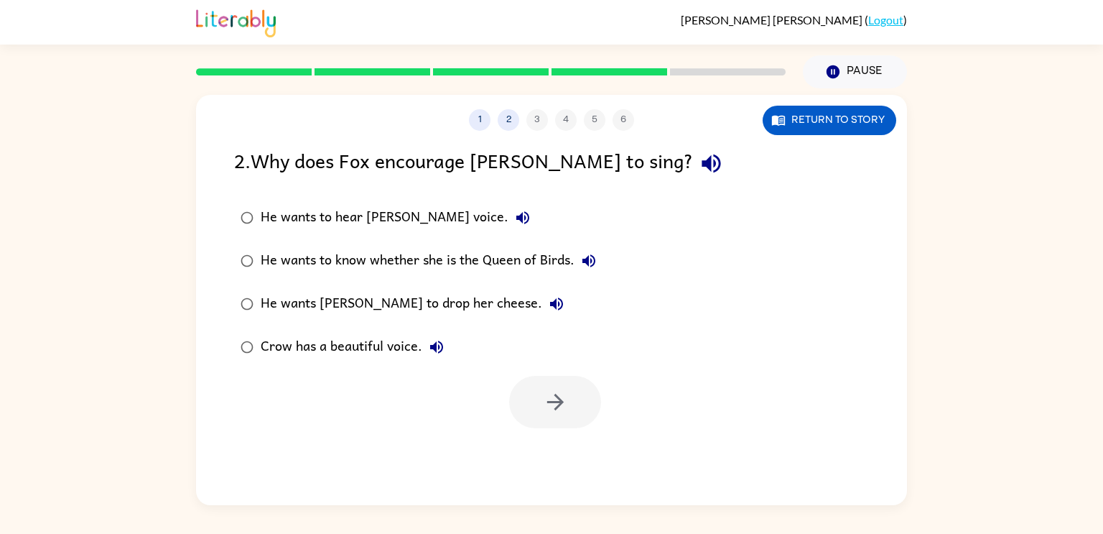
click at [375, 299] on div "He wants [PERSON_NAME] to drop her cheese." at bounding box center [416, 303] width 310 height 29
click at [550, 383] on button "button" at bounding box center [555, 402] width 92 height 52
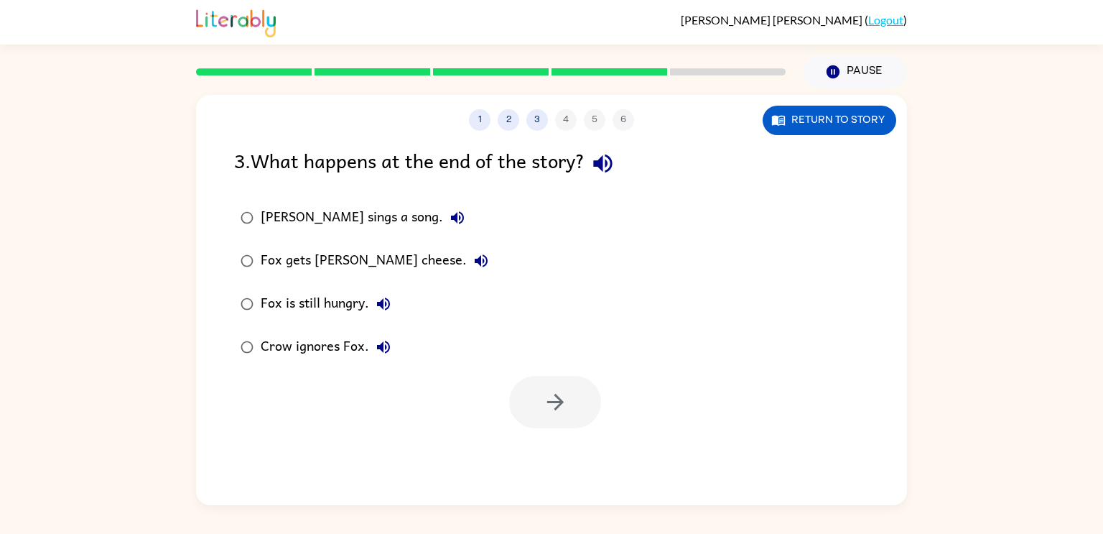
click at [330, 263] on div "Fox gets [PERSON_NAME] cheese." at bounding box center [378, 260] width 235 height 29
click at [550, 413] on icon "button" at bounding box center [555, 401] width 25 height 25
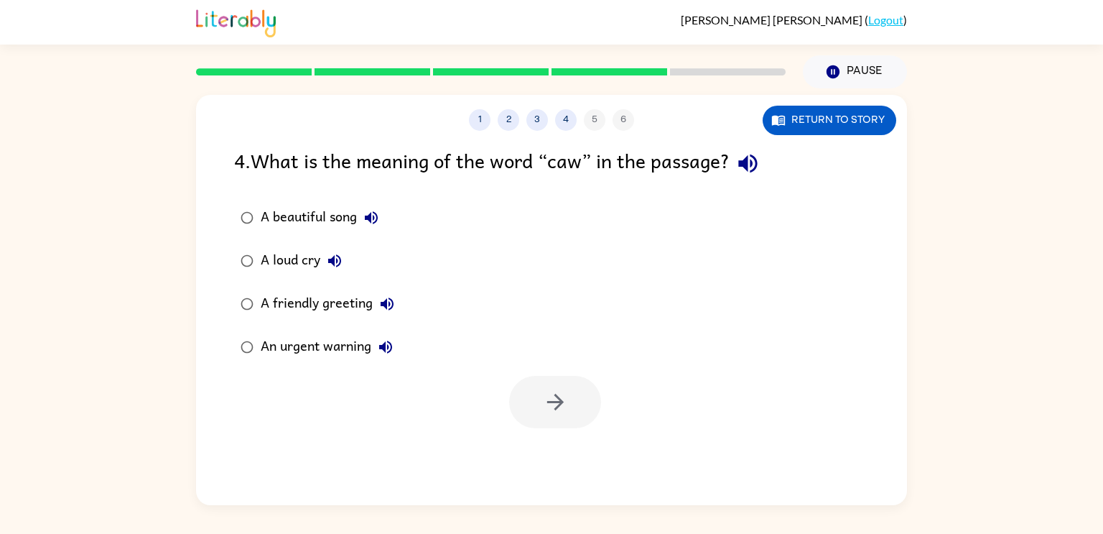
click at [318, 215] on div "A beautiful song" at bounding box center [323, 217] width 125 height 29
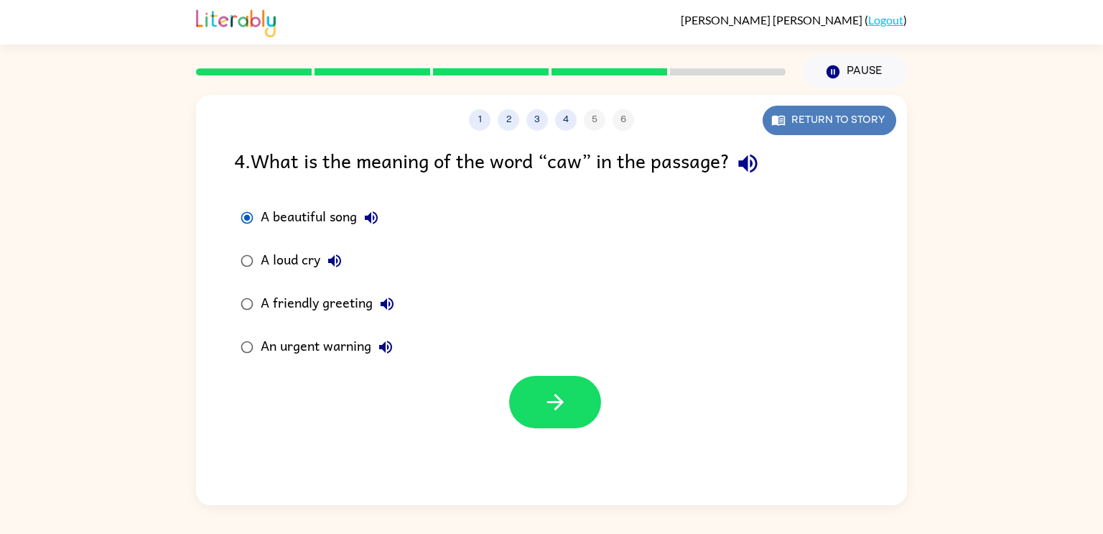
click at [873, 111] on button "Return to story" at bounding box center [830, 120] width 134 height 29
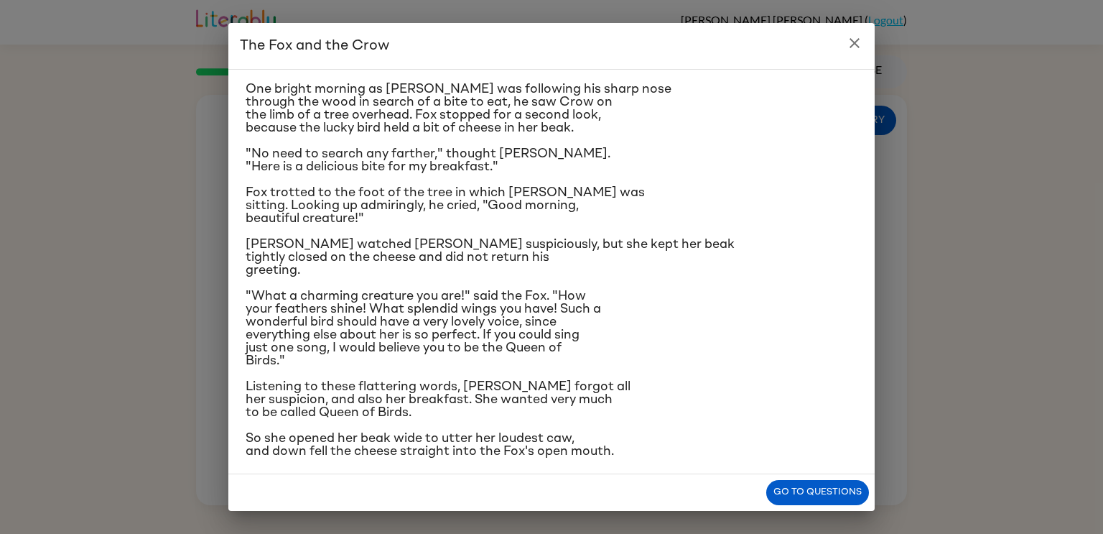
scroll to position [34, 0]
click at [851, 38] on icon "close" at bounding box center [854, 42] width 17 height 17
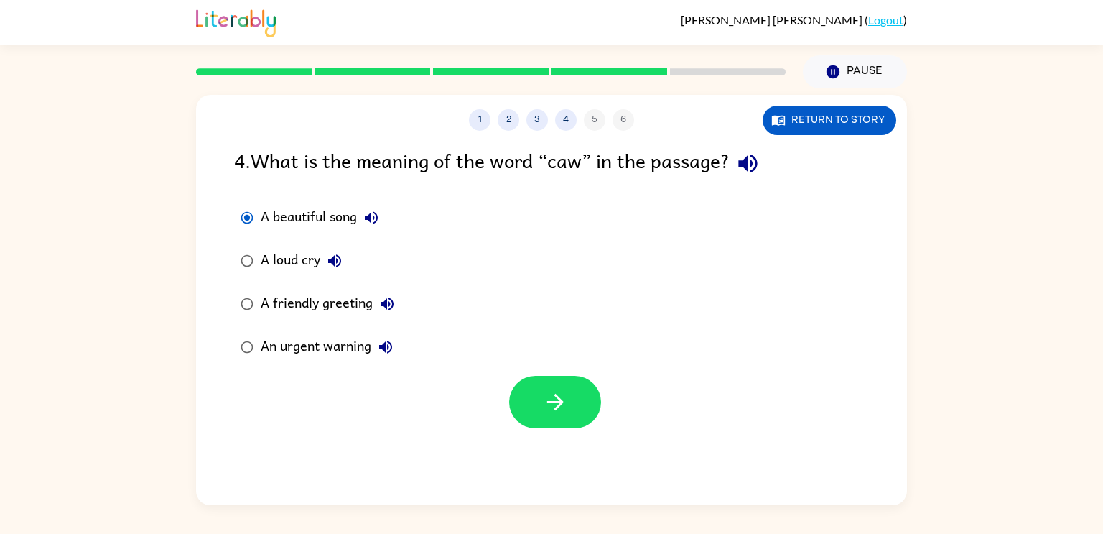
click at [296, 270] on div "A loud cry" at bounding box center [305, 260] width 88 height 29
click at [556, 401] on icon "button" at bounding box center [555, 402] width 17 height 17
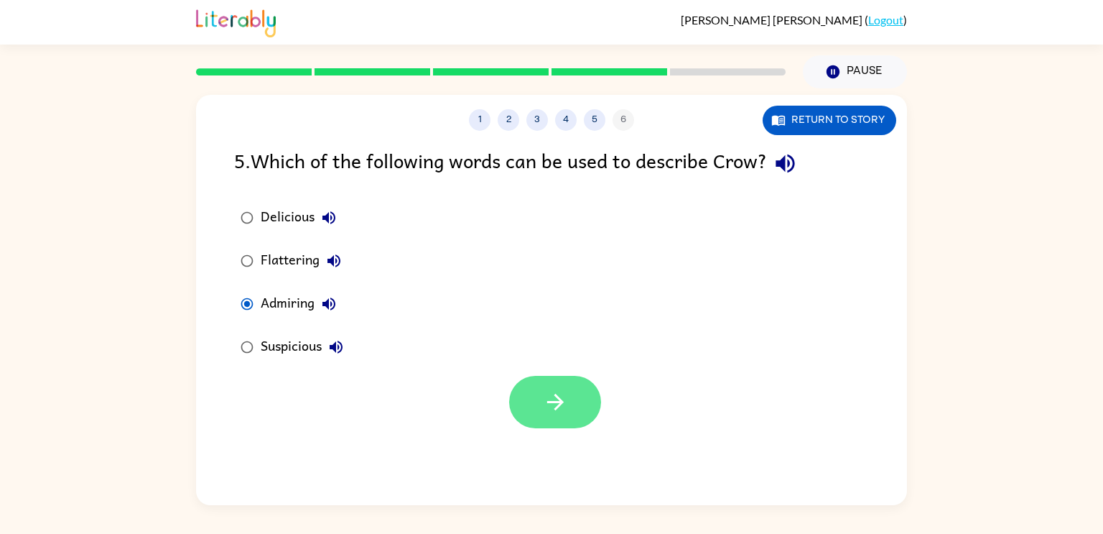
click at [538, 394] on button "button" at bounding box center [555, 402] width 92 height 52
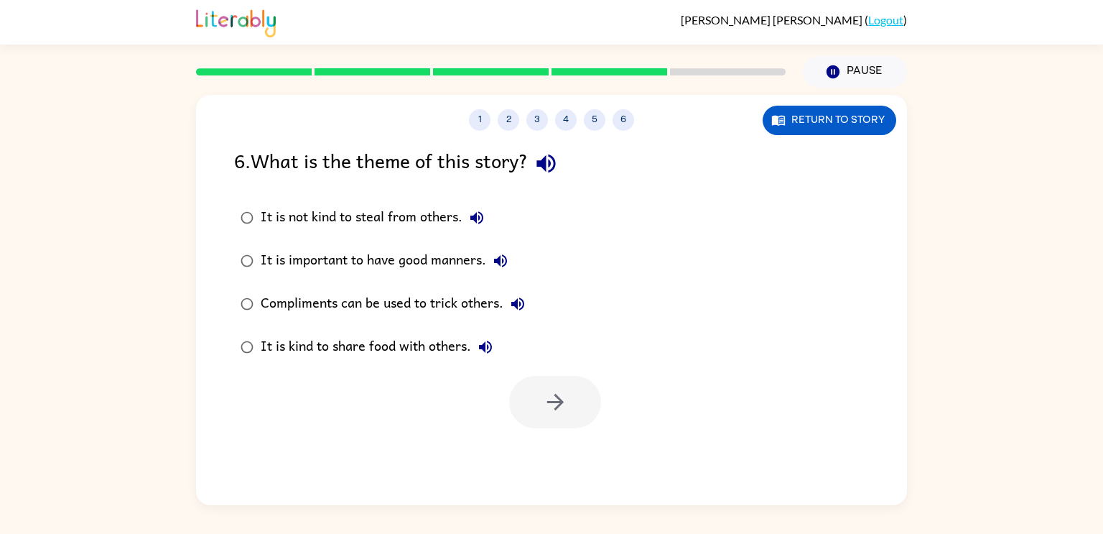
click at [387, 215] on div "It is not kind to steal from others." at bounding box center [376, 217] width 231 height 29
click at [534, 389] on button "button" at bounding box center [555, 402] width 92 height 52
